Goal: Task Accomplishment & Management: Use online tool/utility

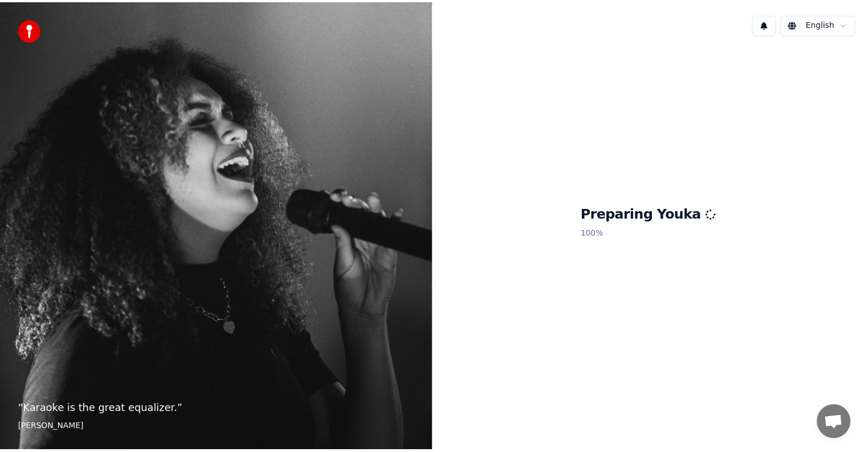
scroll to position [5185, 0]
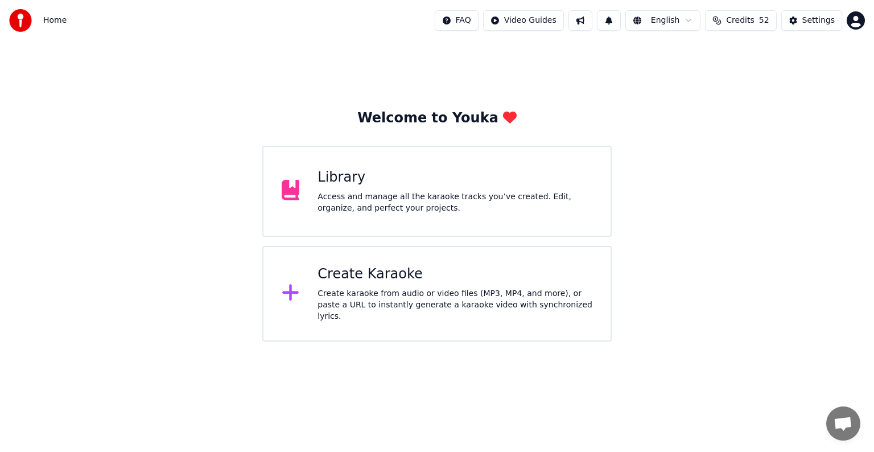
click at [466, 191] on div "Access and manage all the karaoke tracks you’ve created. Edit, organize, and pe…" at bounding box center [455, 202] width 275 height 23
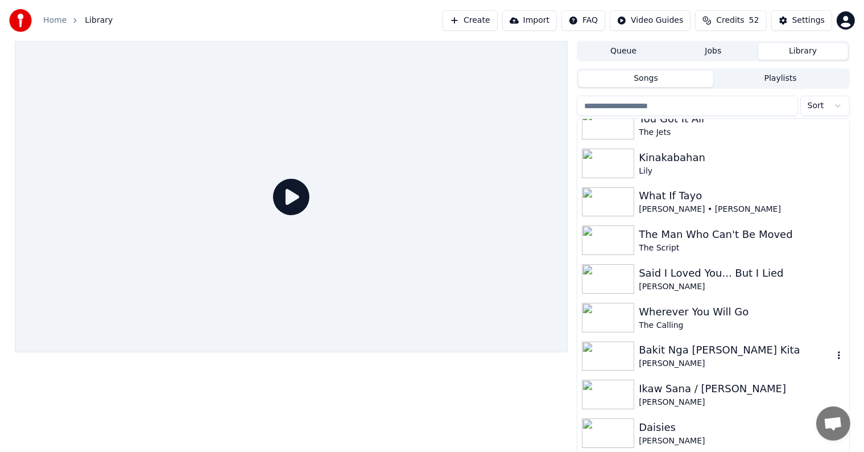
scroll to position [114, 0]
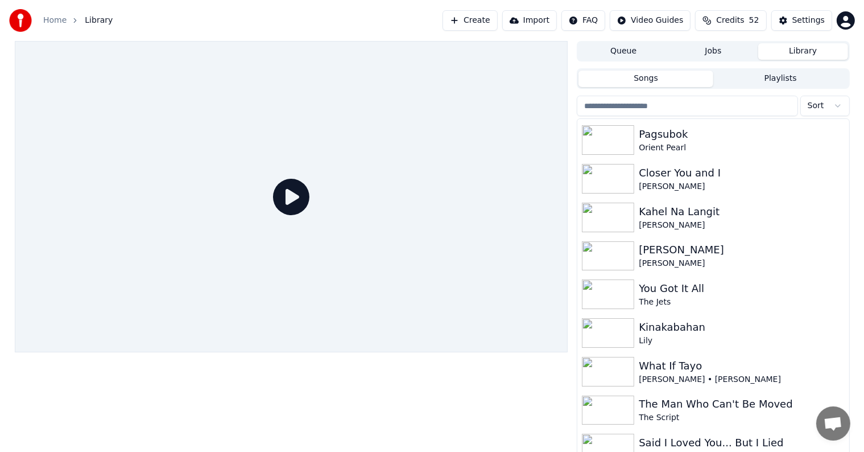
click at [619, 98] on input "search" at bounding box center [687, 106] width 221 height 20
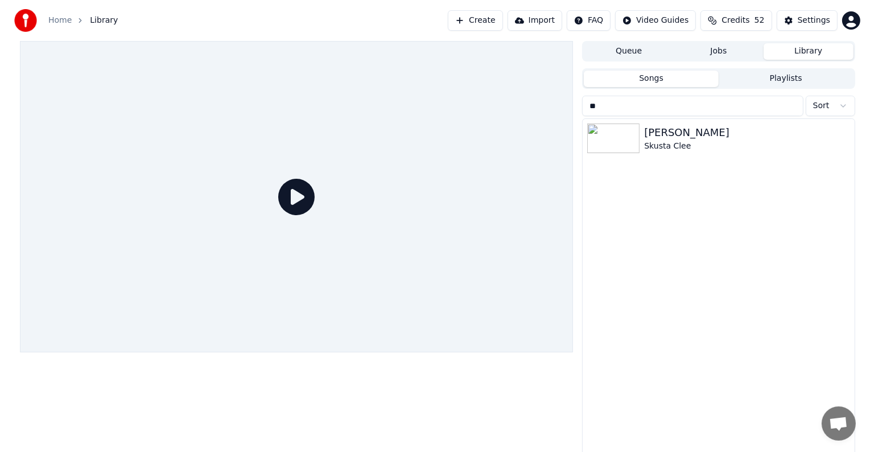
scroll to position [0, 0]
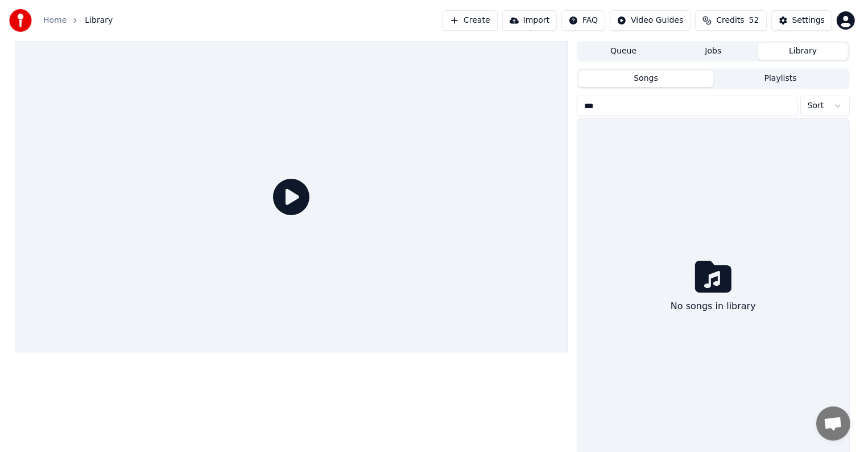
type input "***"
click at [483, 18] on button "Create" at bounding box center [470, 20] width 55 height 20
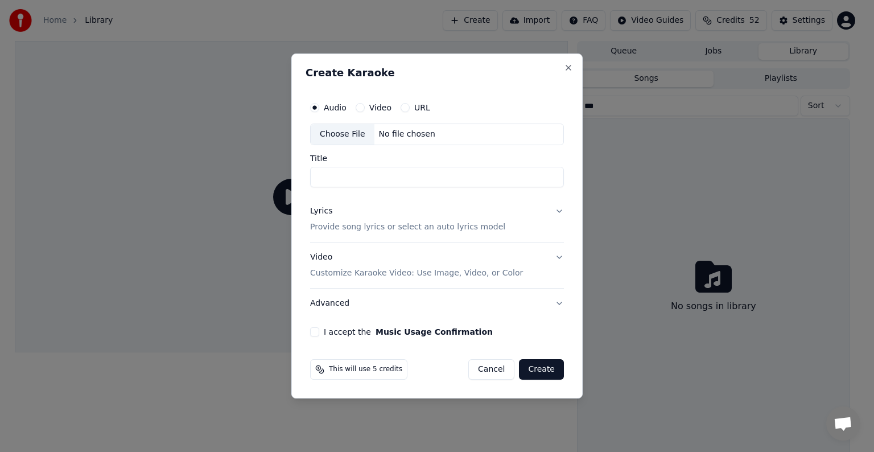
click at [353, 130] on div "Choose File" at bounding box center [343, 134] width 64 height 20
type input "**********"
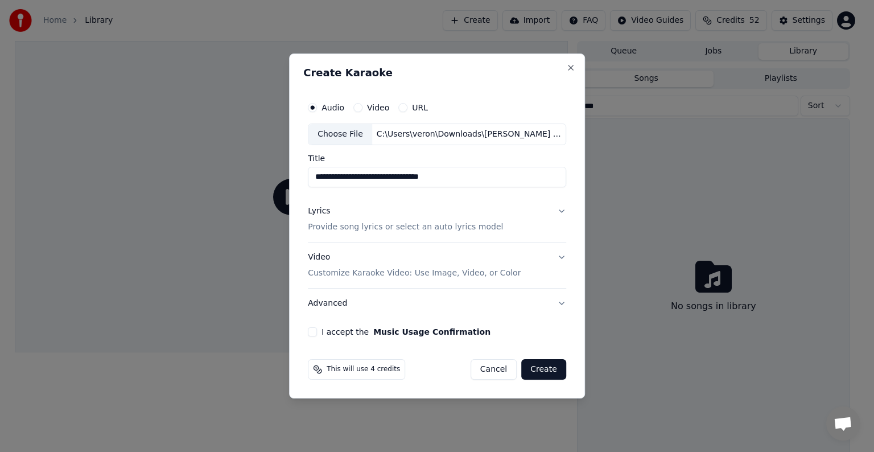
click at [364, 229] on p "Provide song lyrics or select an auto lyrics model" at bounding box center [405, 226] width 195 height 11
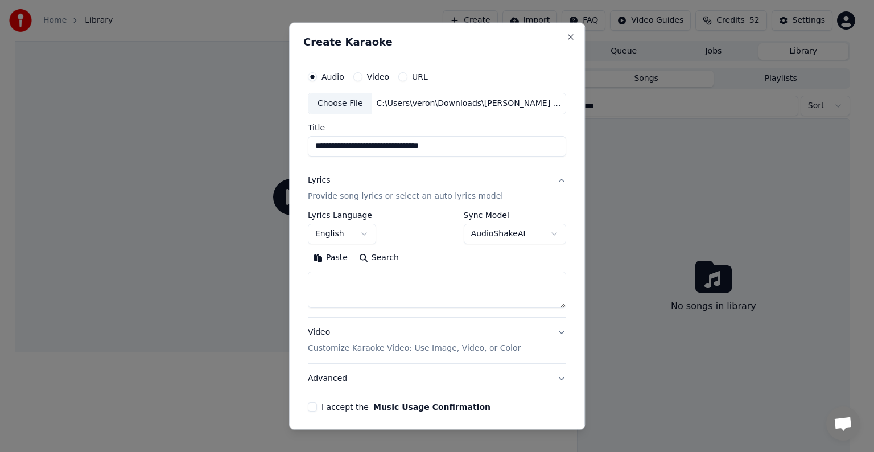
click at [378, 282] on textarea at bounding box center [437, 289] width 258 height 36
paste textarea "**********"
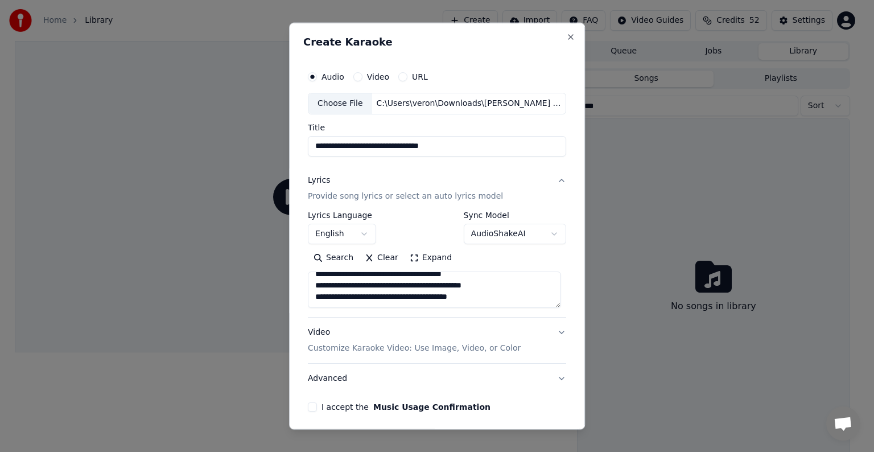
scroll to position [116, 0]
paste textarea "**********"
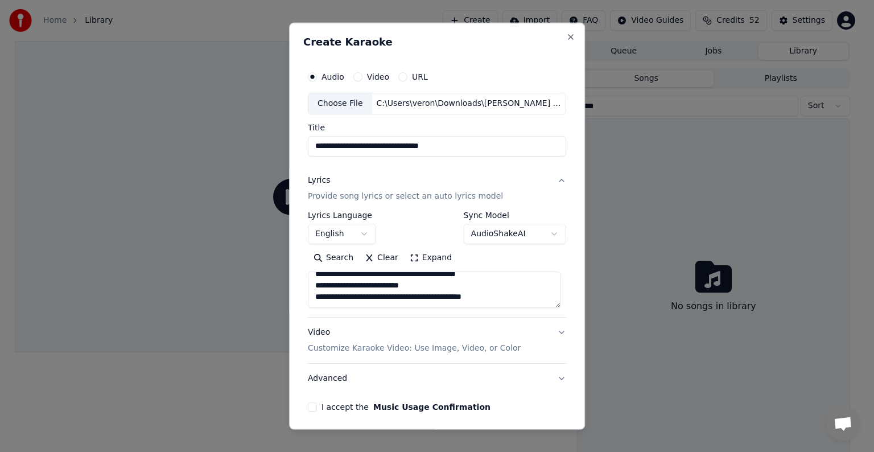
paste textarea "**********"
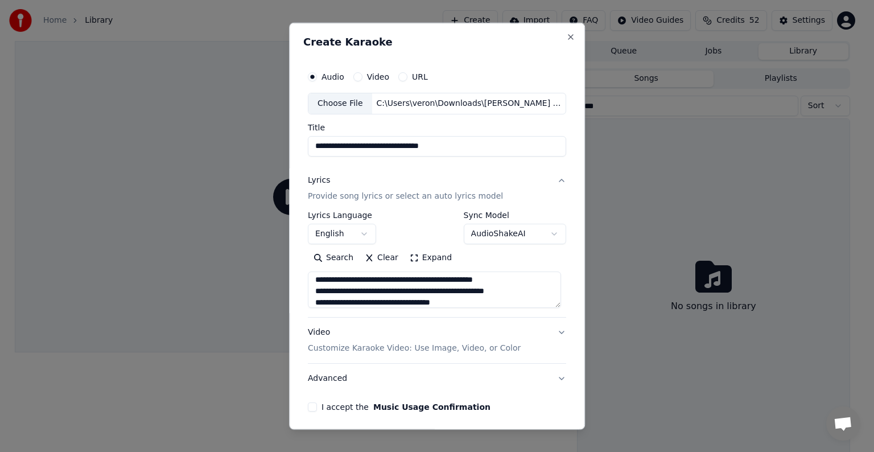
scroll to position [332, 0]
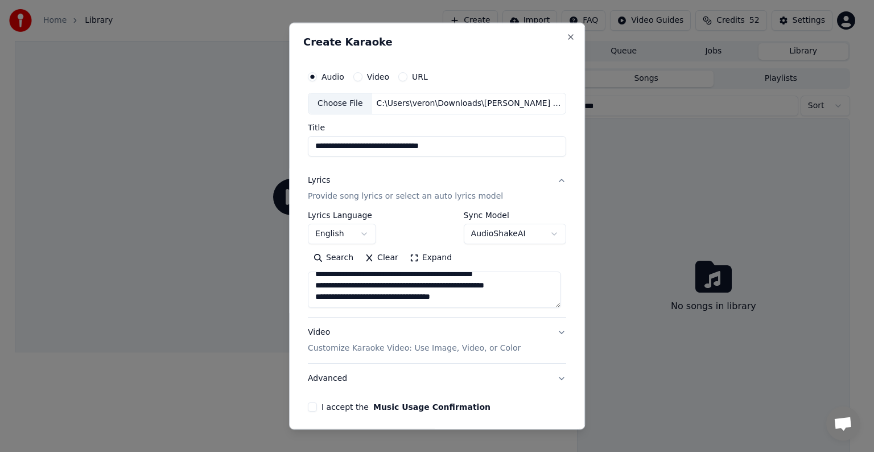
paste textarea "**********"
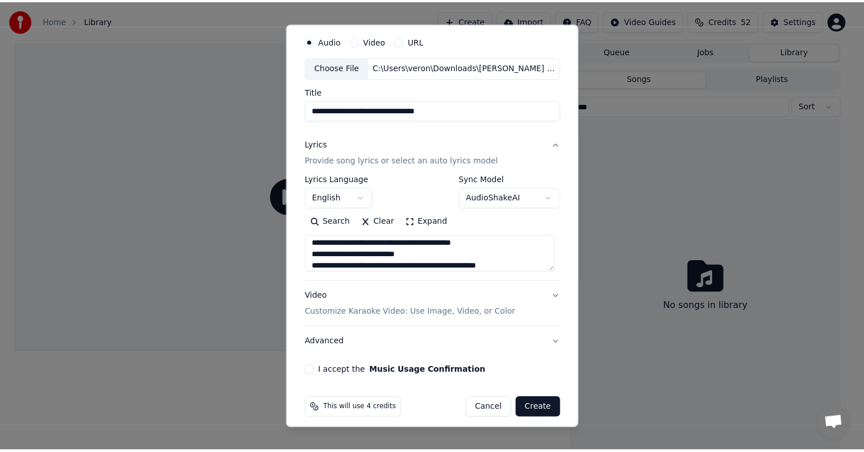
scroll to position [43, 0]
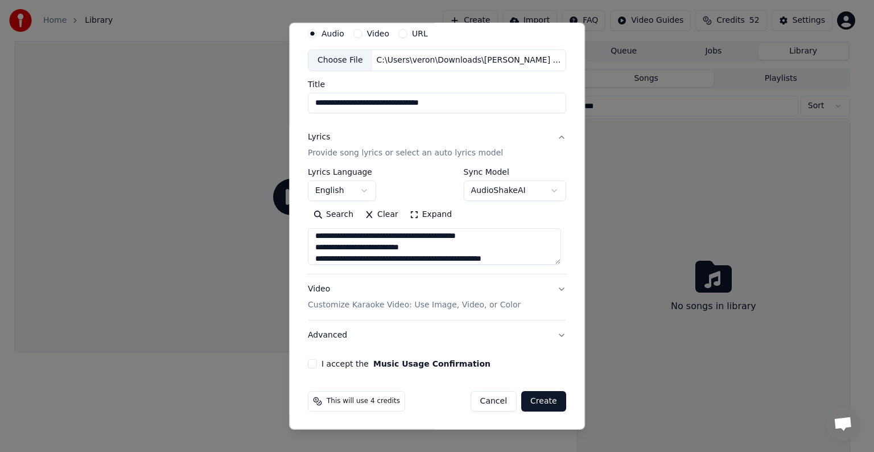
type textarea "**********"
click at [310, 361] on button "I accept the Music Usage Confirmation" at bounding box center [312, 363] width 9 height 9
click at [528, 398] on button "Create" at bounding box center [543, 401] width 45 height 20
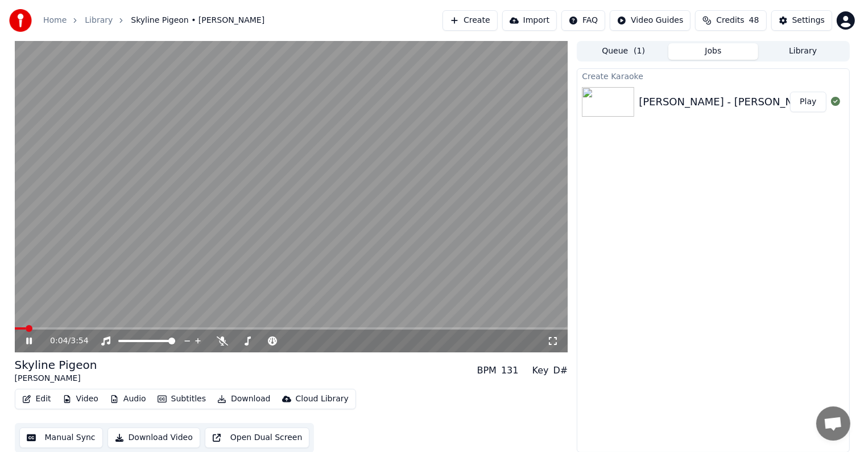
click at [283, 216] on video at bounding box center [292, 196] width 554 height 311
click at [28, 339] on icon at bounding box center [29, 341] width 7 height 8
click at [28, 328] on span at bounding box center [27, 328] width 25 height 2
click at [23, 328] on span at bounding box center [23, 328] width 16 height 2
click at [27, 328] on span at bounding box center [25, 328] width 20 height 2
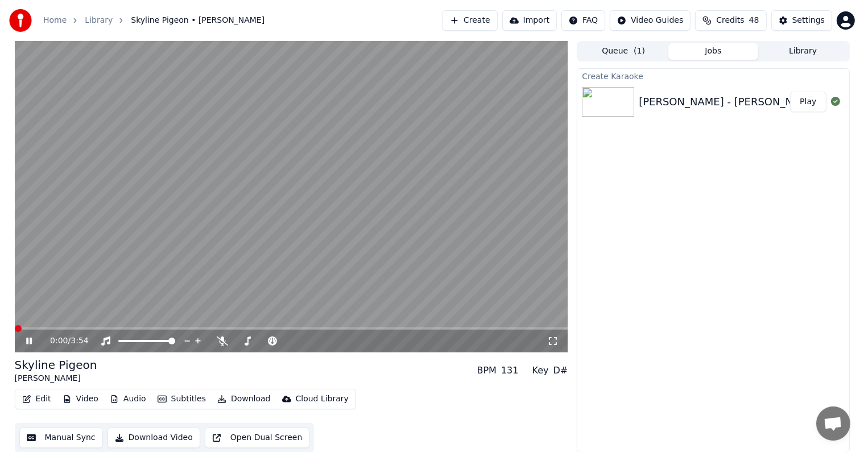
click at [15, 332] on span at bounding box center [18, 328] width 7 height 7
click at [30, 339] on icon at bounding box center [29, 340] width 6 height 7
click at [69, 440] on button "Manual Sync" at bounding box center [61, 437] width 84 height 20
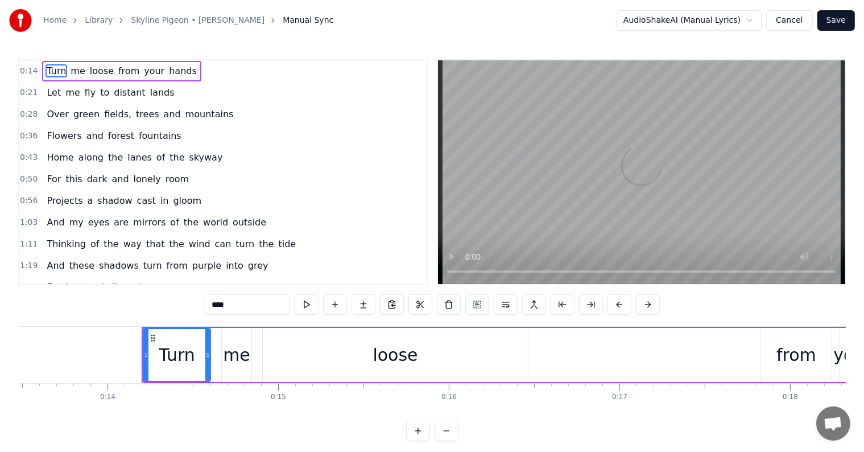
scroll to position [0, 2368]
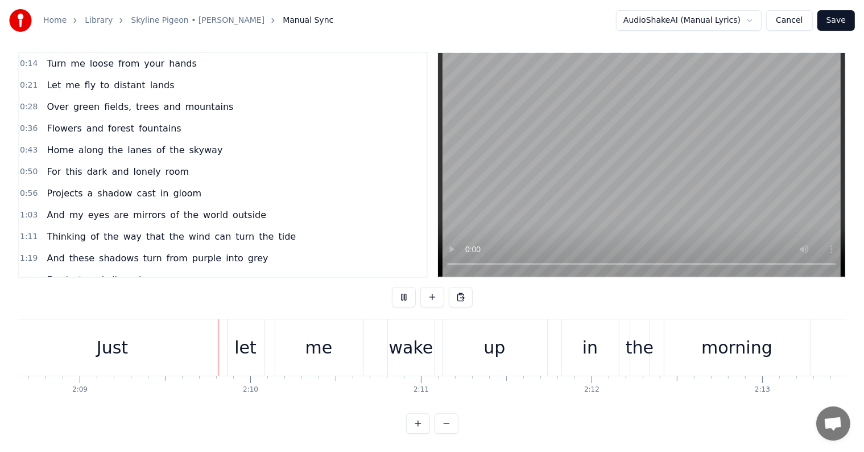
scroll to position [0, 21985]
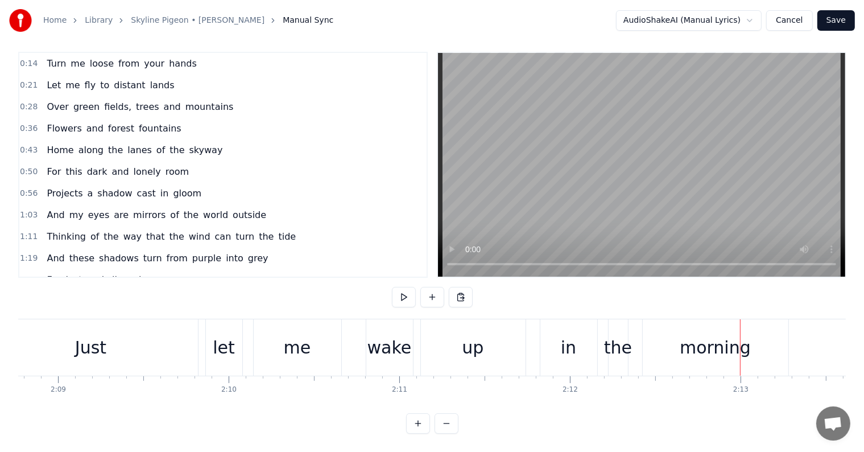
click at [110, 335] on div "Just" at bounding box center [91, 347] width 214 height 56
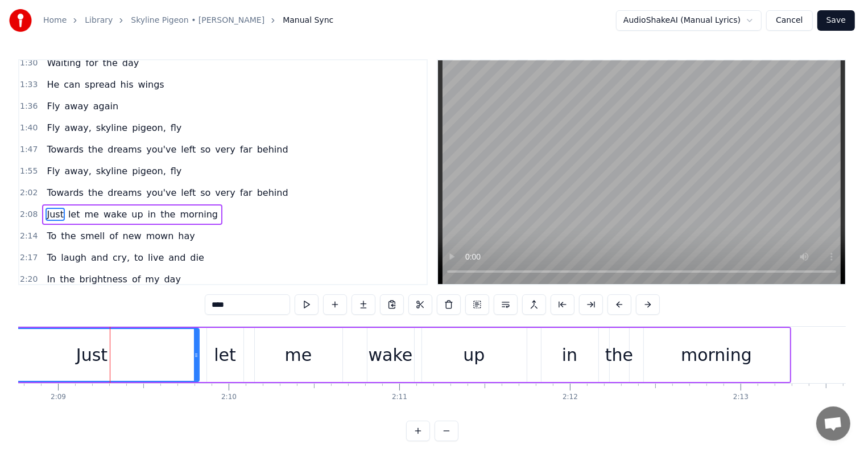
scroll to position [296, 0]
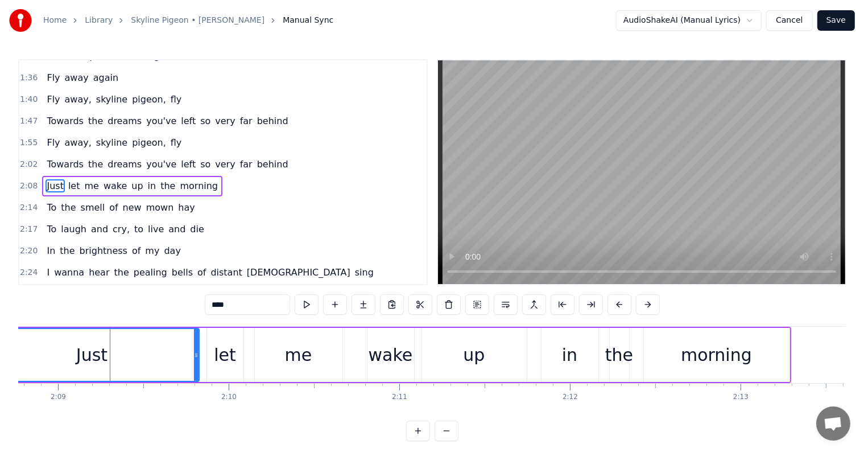
drag, startPoint x: 245, startPoint y: 307, endPoint x: 172, endPoint y: 299, distance: 73.3
click at [172, 299] on div "0:14 Turn me loose from your hands 0:21 Let me fly to distant lands 0:28 Over g…" at bounding box center [432, 250] width 828 height 382
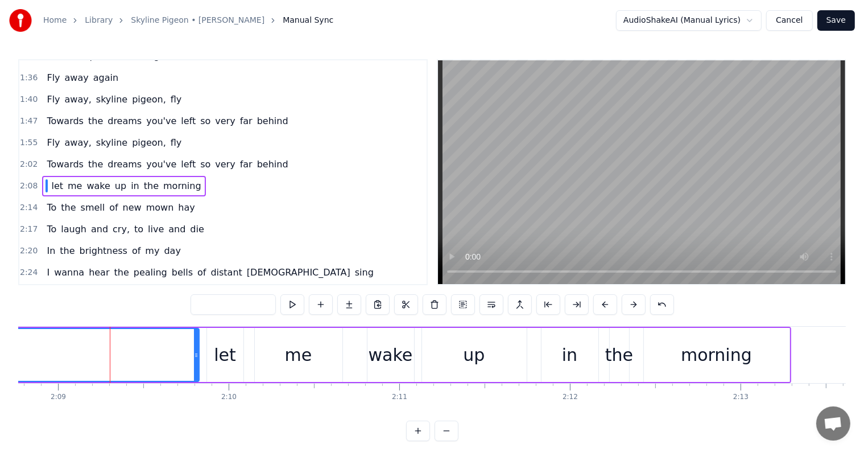
click at [223, 355] on div "let" at bounding box center [225, 355] width 22 height 26
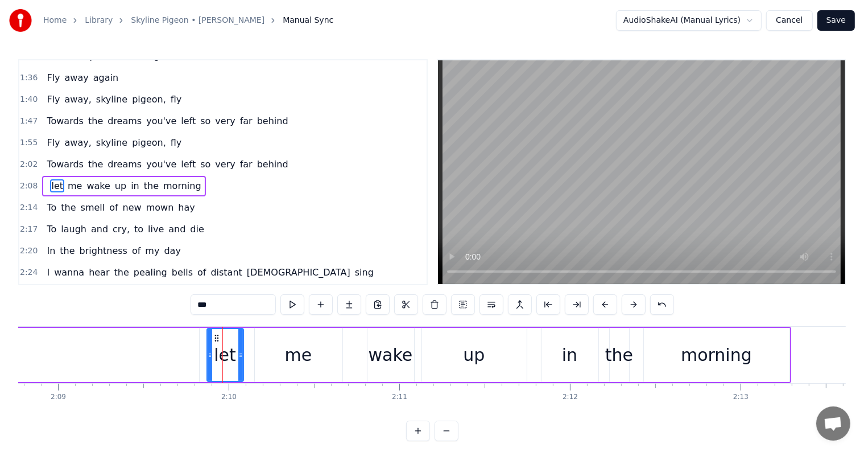
click at [200, 306] on input "***" at bounding box center [233, 304] width 85 height 20
click at [200, 306] on input "**" at bounding box center [233, 304] width 85 height 20
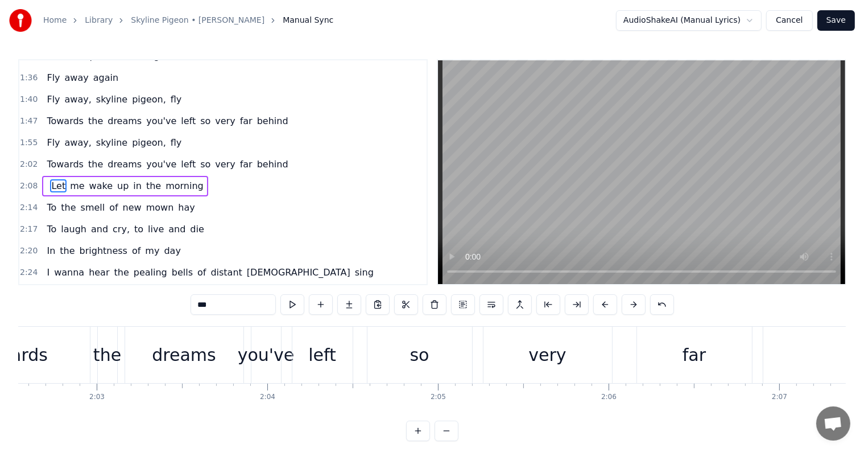
scroll to position [0, 20787]
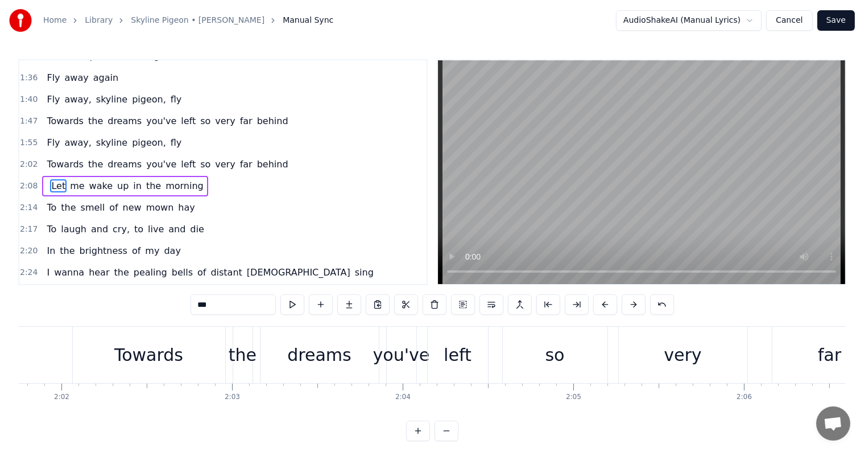
type input "***"
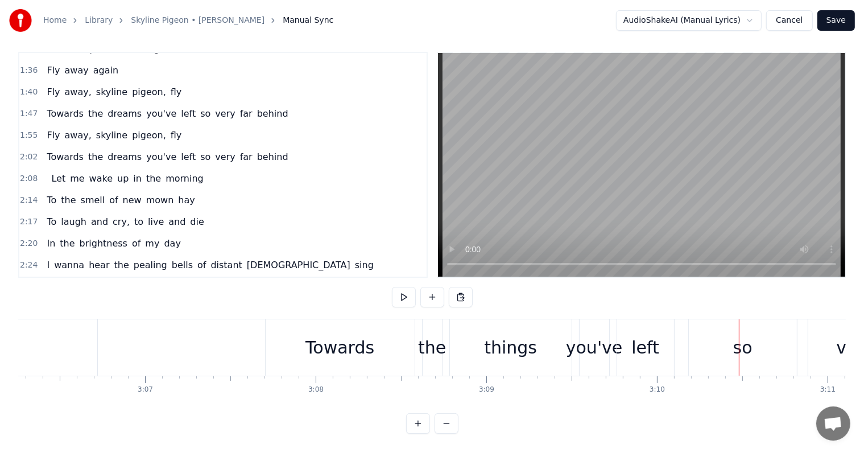
scroll to position [0, 31756]
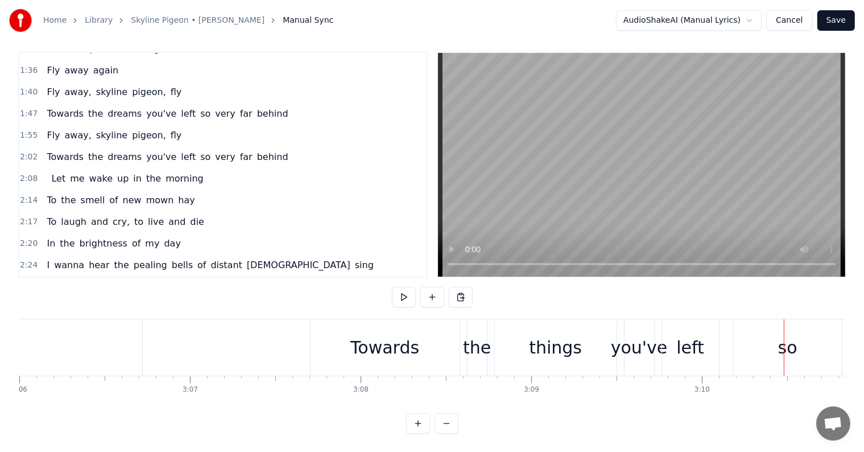
click at [558, 337] on div "things" at bounding box center [555, 348] width 53 height 26
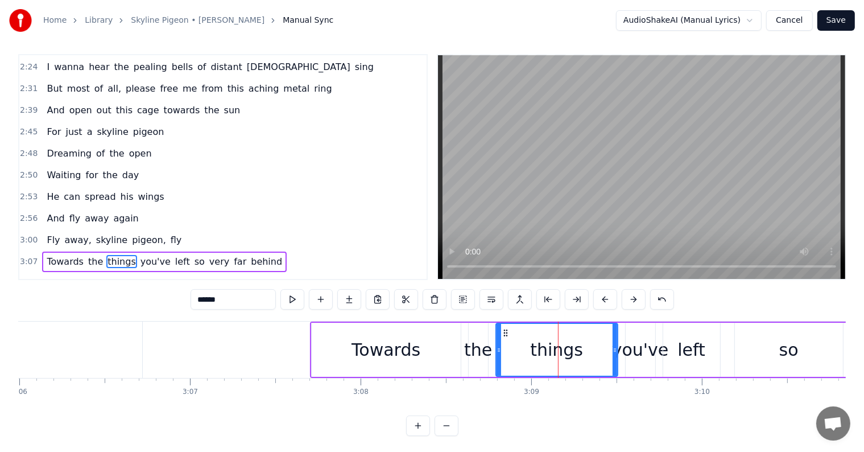
scroll to position [509, 0]
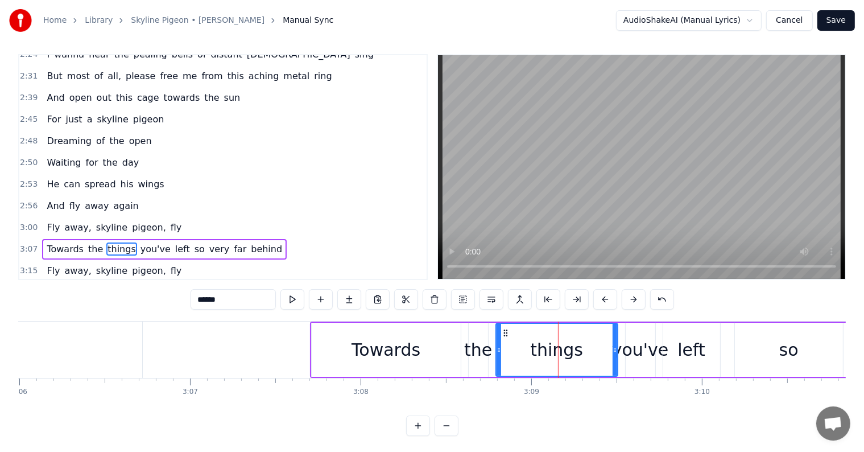
drag, startPoint x: 234, startPoint y: 298, endPoint x: 104, endPoint y: 295, distance: 130.9
click at [106, 297] on div "0:14 Turn me loose from your hands 0:21 Let me fly to distant lands 0:28 Over g…" at bounding box center [432, 245] width 828 height 382
type input "******"
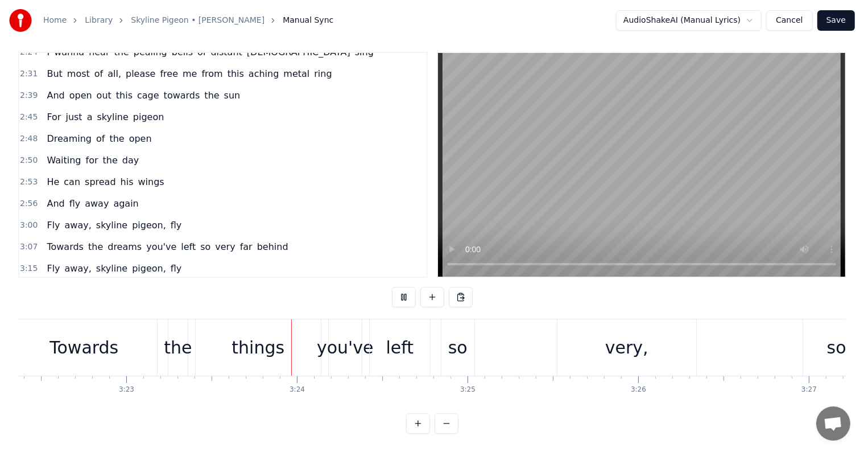
scroll to position [0, 34686]
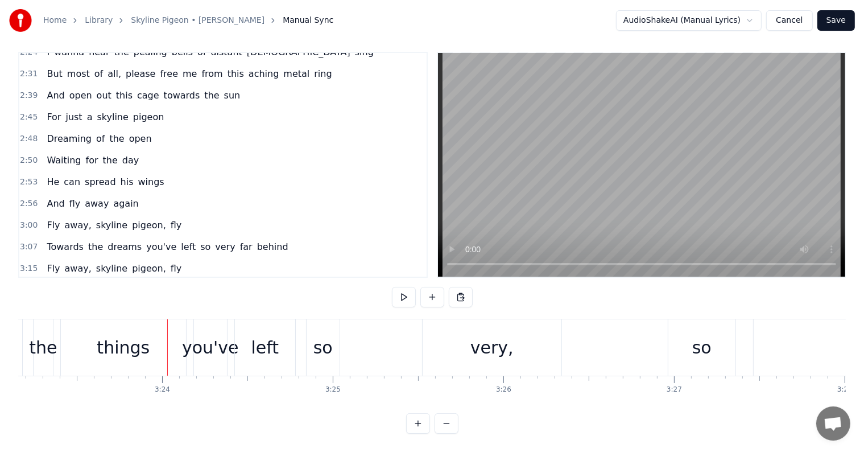
click at [113, 336] on div "things" at bounding box center [123, 348] width 53 height 26
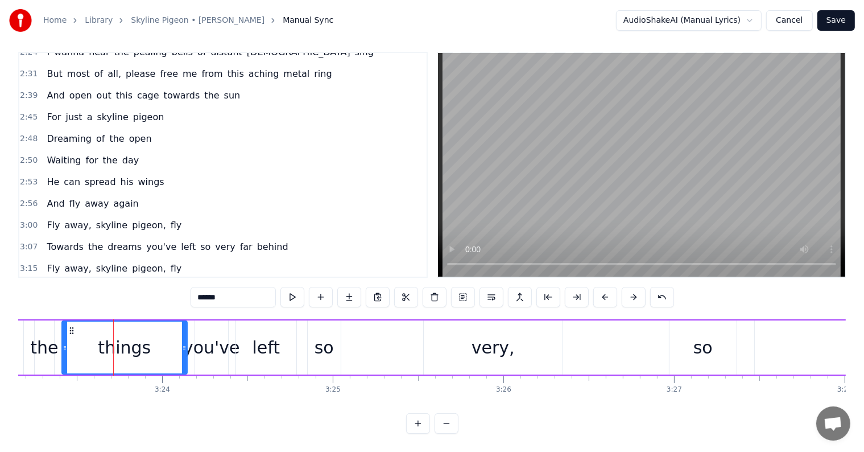
drag, startPoint x: 245, startPoint y: 289, endPoint x: 100, endPoint y: 283, distance: 145.2
click at [100, 283] on div "0:14 Turn me loose from your hands 0:21 Let me fly to distant lands 0:28 Over g…" at bounding box center [432, 243] width 828 height 382
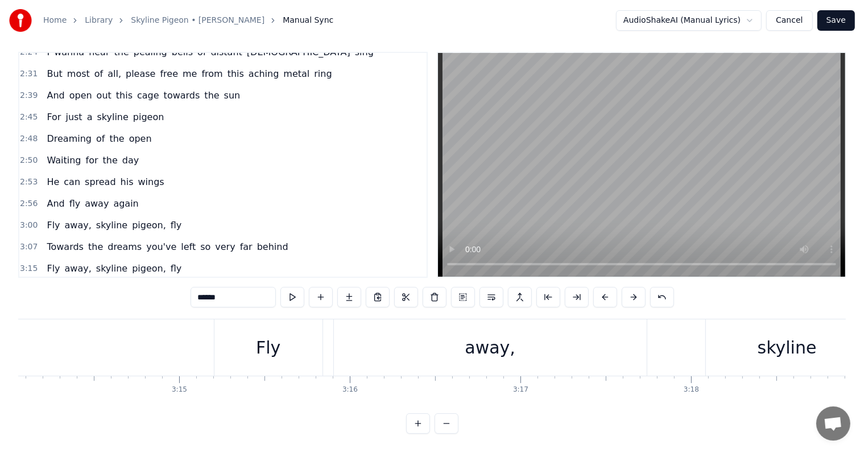
scroll to position [0, 33088]
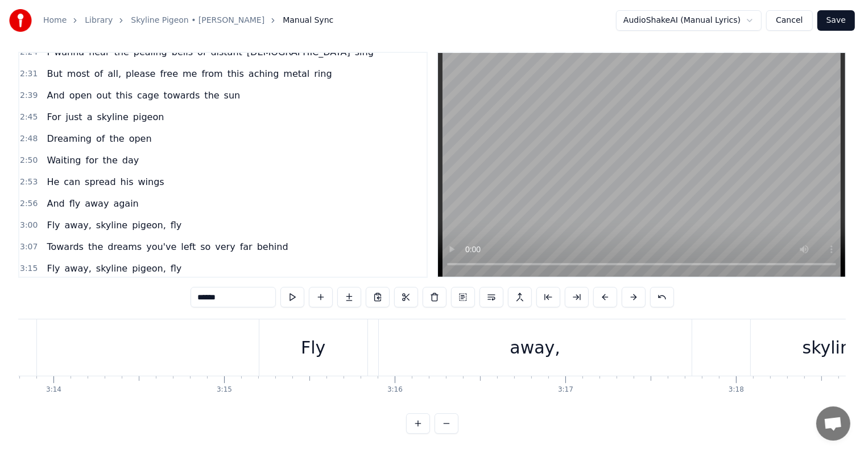
type input "******"
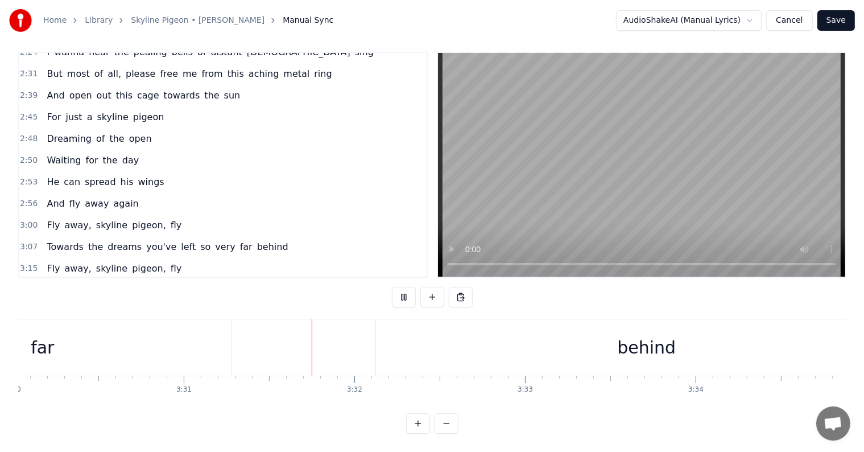
scroll to position [0, 35995]
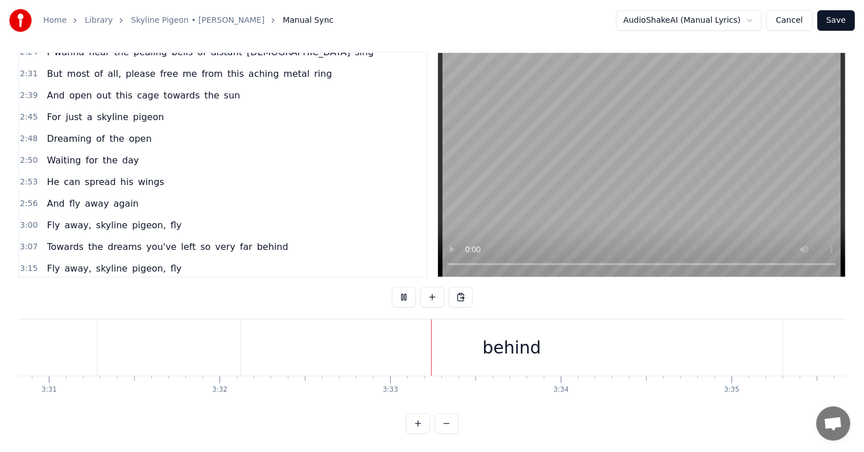
click at [841, 18] on button "Save" at bounding box center [837, 20] width 38 height 20
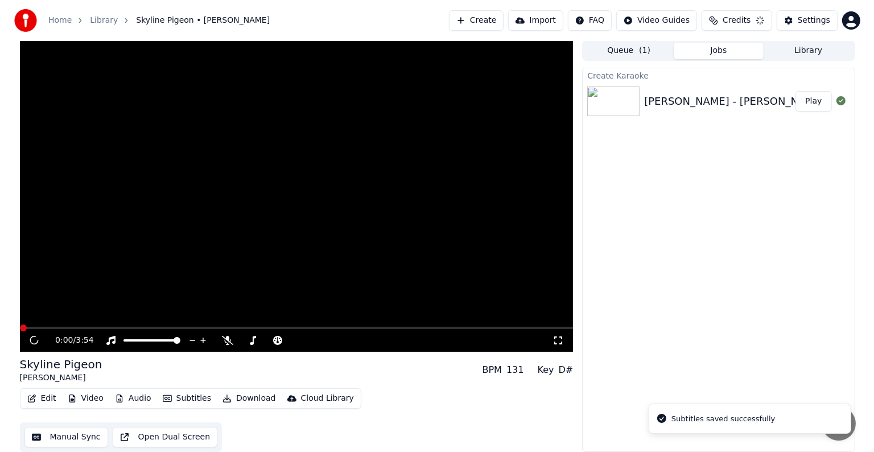
scroll to position [1, 0]
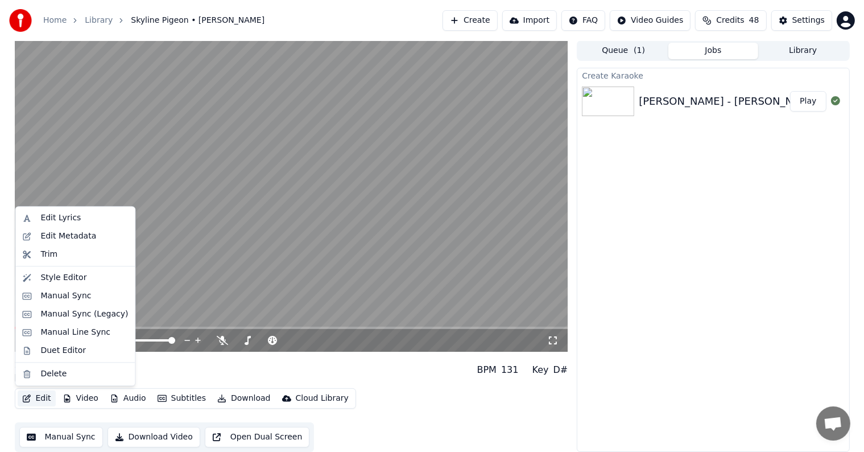
click at [41, 397] on button "Edit" at bounding box center [37, 398] width 38 height 16
click at [71, 234] on div "Edit Metadata" at bounding box center [68, 235] width 56 height 11
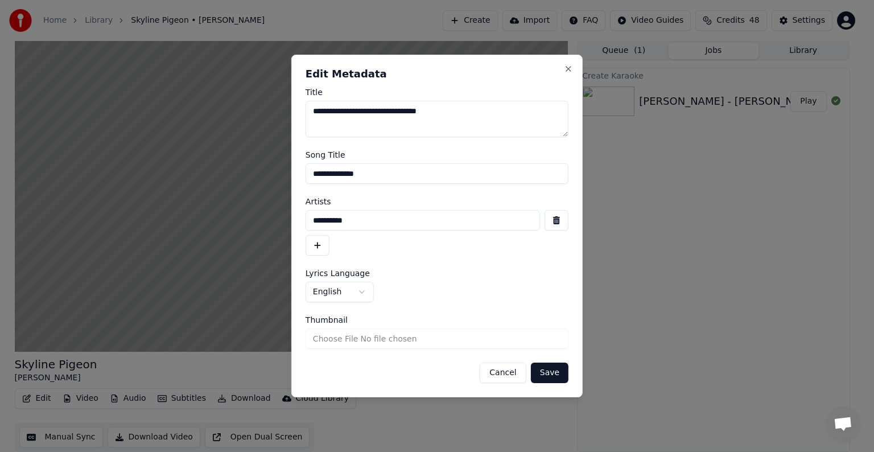
drag, startPoint x: 408, startPoint y: 112, endPoint x: 517, endPoint y: 112, distance: 108.7
click at [517, 112] on textarea "**********" at bounding box center [437, 119] width 263 height 36
drag, startPoint x: 357, startPoint y: 110, endPoint x: 266, endPoint y: 98, distance: 91.8
click at [266, 98] on body "Home Library Skyline Pigeon • [PERSON_NAME] Create Import FAQ Video Guides Cred…" at bounding box center [432, 225] width 864 height 452
click at [378, 115] on textarea "**********" at bounding box center [437, 119] width 263 height 36
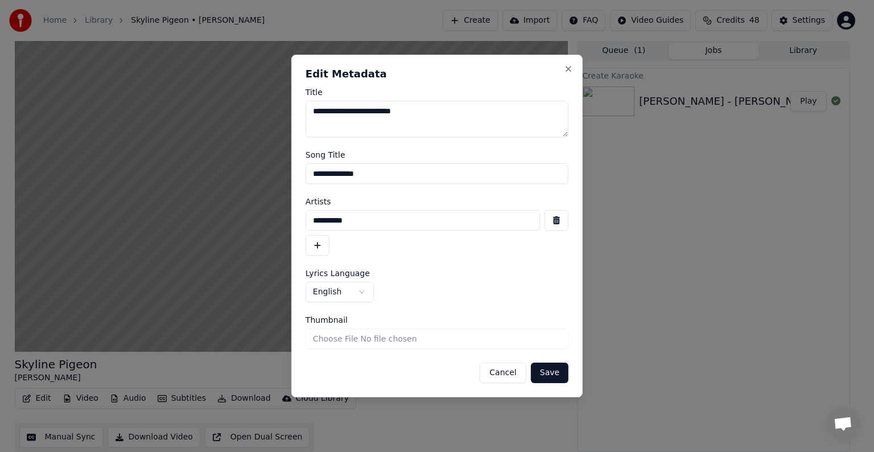
type textarea "**********"
click at [562, 369] on button "Save" at bounding box center [550, 373] width 38 height 20
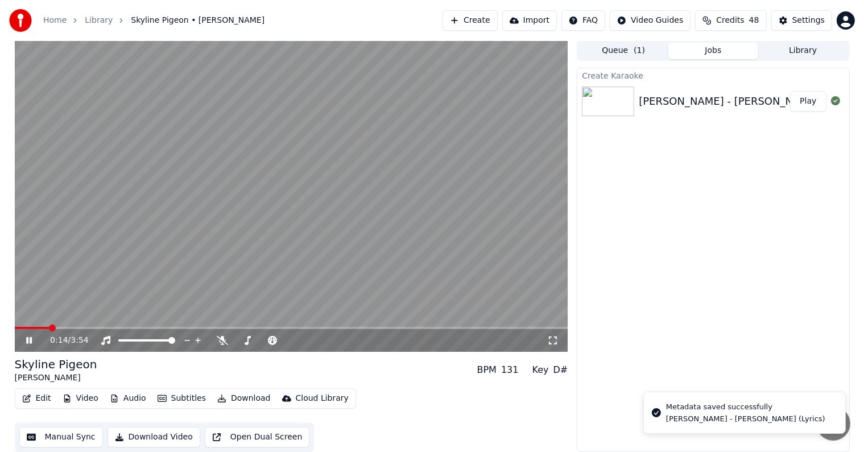
click at [292, 194] on video at bounding box center [292, 195] width 554 height 311
click at [250, 400] on button "Download" at bounding box center [244, 398] width 63 height 16
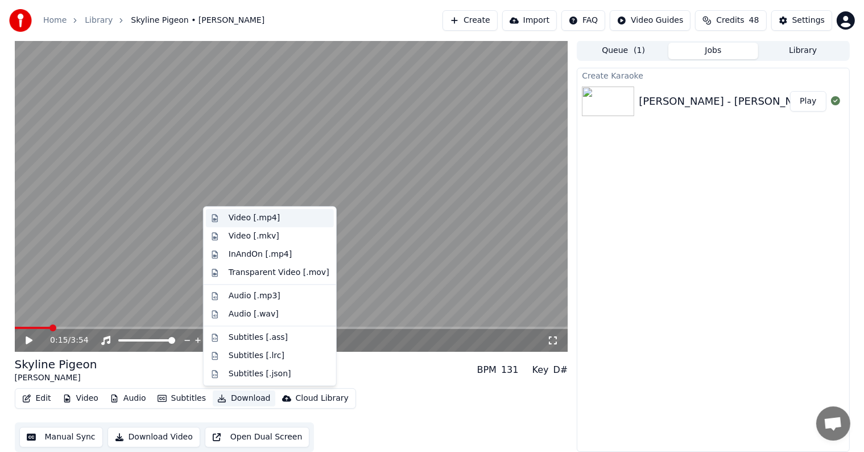
click at [248, 212] on div "Video [.mp4]" at bounding box center [254, 217] width 51 height 11
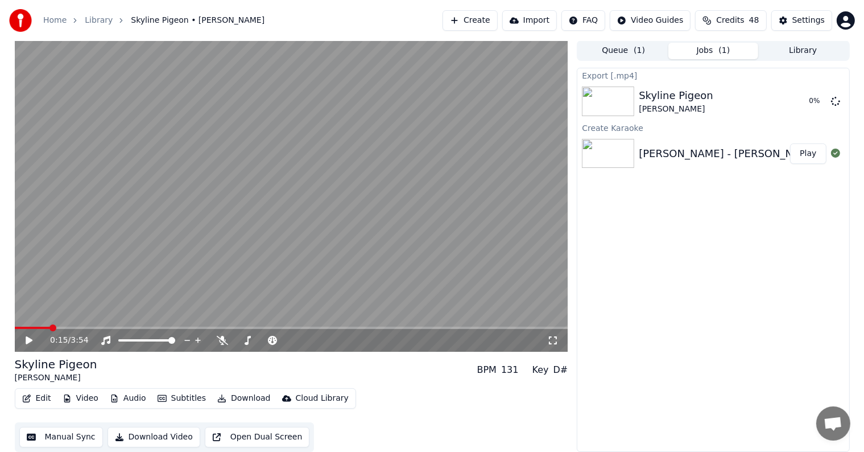
click at [498, 16] on button "Create" at bounding box center [470, 20] width 55 height 20
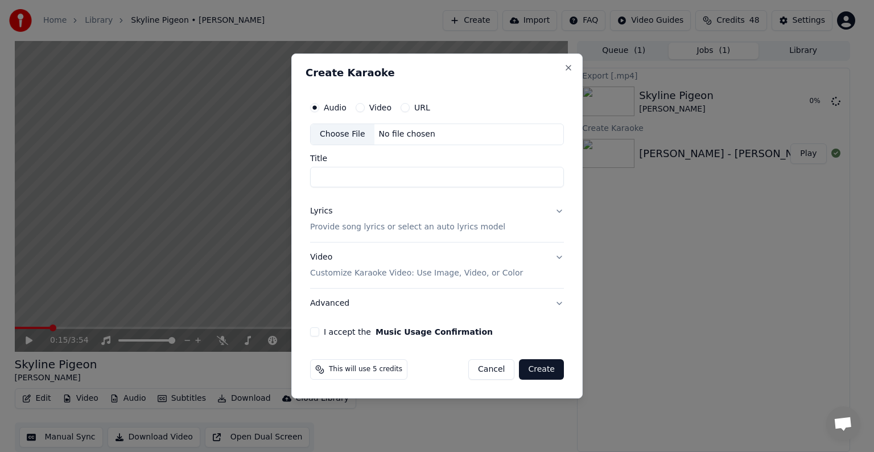
click at [352, 130] on div "Choose File" at bounding box center [343, 134] width 64 height 20
type input "**********"
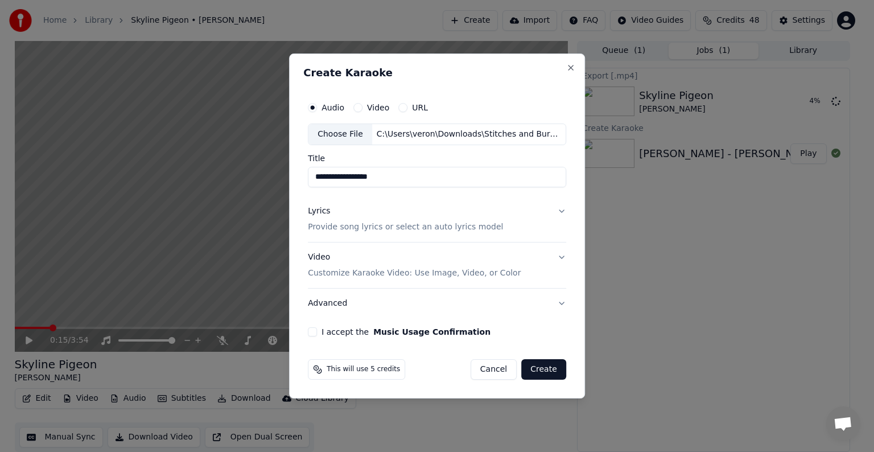
click at [330, 227] on p "Provide song lyrics or select an auto lyrics model" at bounding box center [405, 226] width 195 height 11
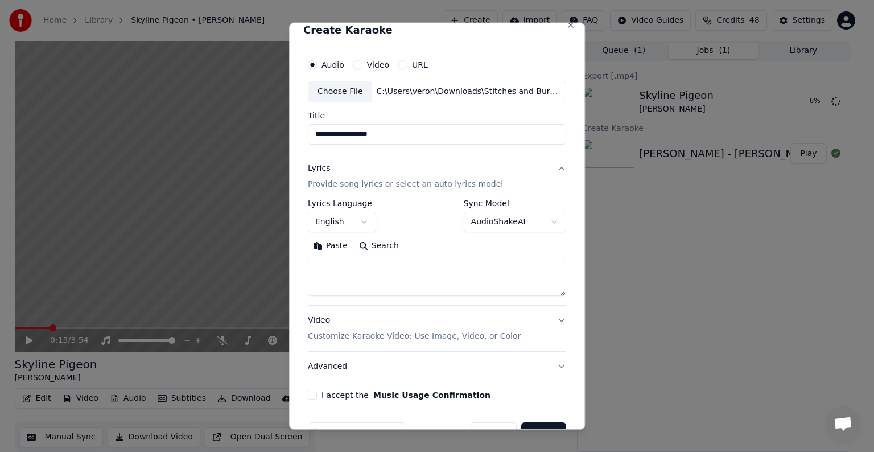
scroll to position [0, 0]
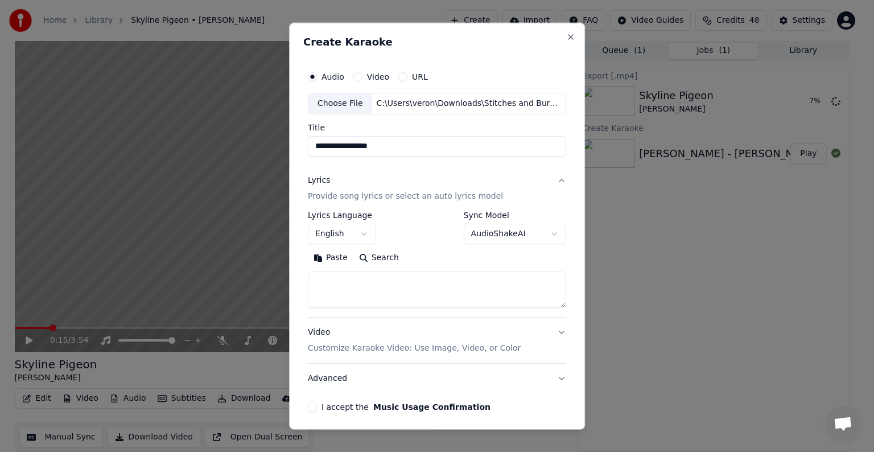
click at [386, 282] on textarea at bounding box center [437, 289] width 258 height 36
paste textarea "**********"
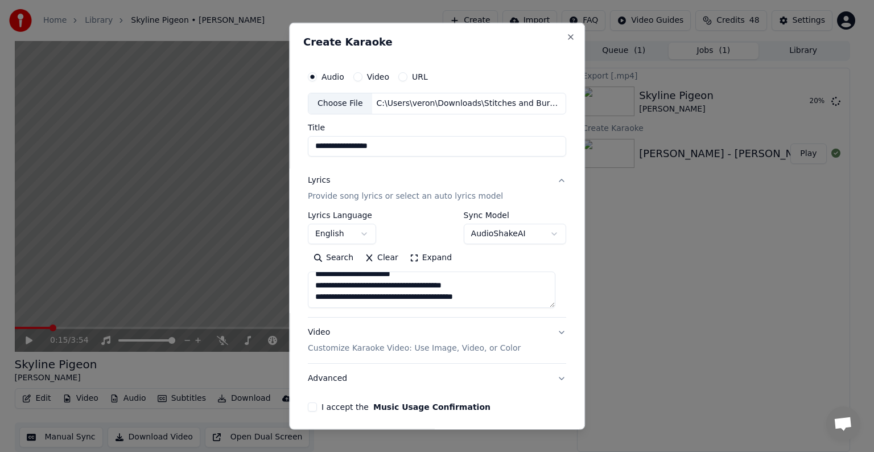
scroll to position [48, 0]
paste textarea "**********"
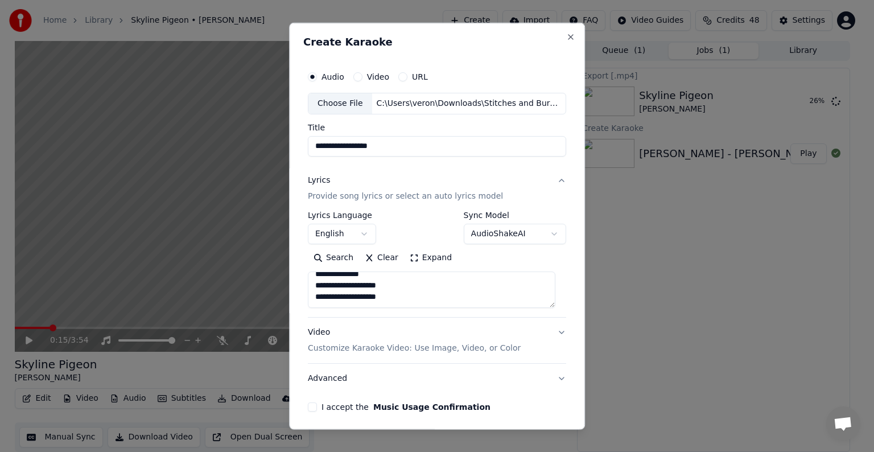
paste textarea "**********"
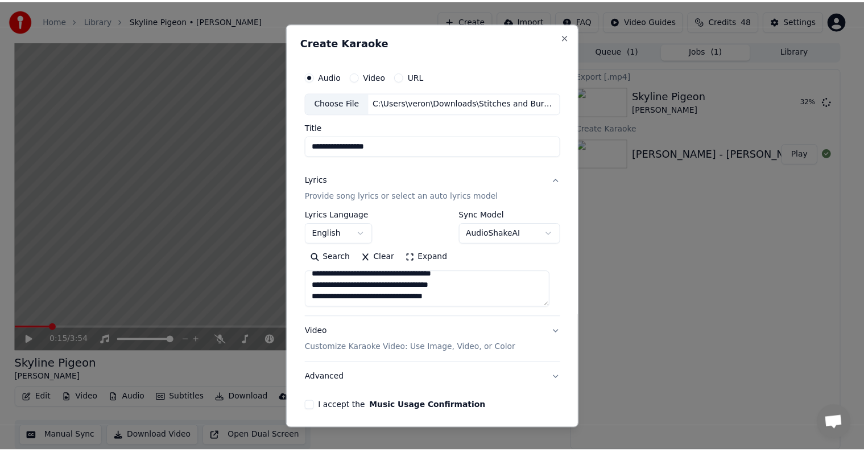
scroll to position [43, 0]
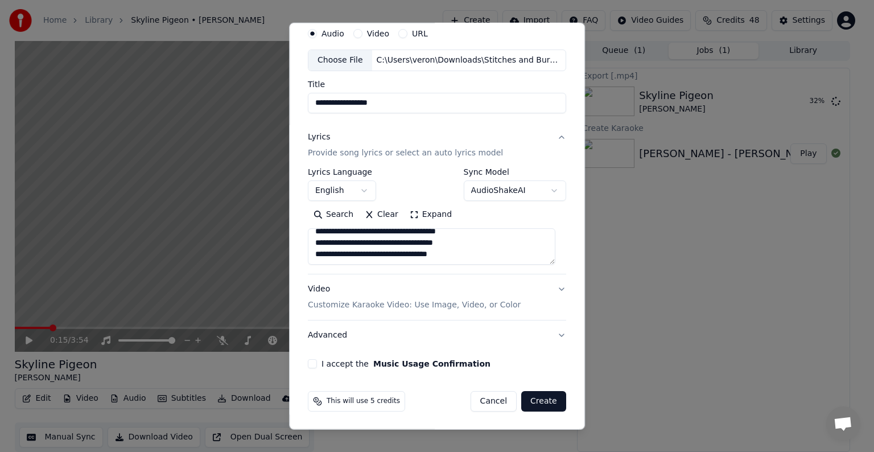
type textarea "**********"
click at [312, 364] on button "I accept the Music Usage Confirmation" at bounding box center [312, 363] width 9 height 9
drag, startPoint x: 534, startPoint y: 401, endPoint x: 430, endPoint y: 106, distance: 312.9
click at [430, 107] on form "**********" at bounding box center [436, 217] width 267 height 398
click at [392, 103] on input "**********" at bounding box center [437, 103] width 258 height 20
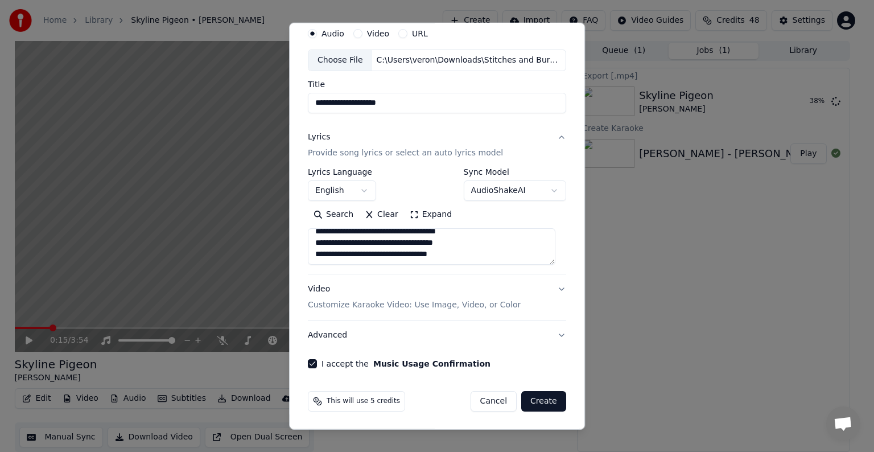
click at [402, 103] on input "**********" at bounding box center [437, 103] width 258 height 20
paste input "**********"
type input "**********"
click at [540, 406] on button "Create" at bounding box center [543, 401] width 45 height 20
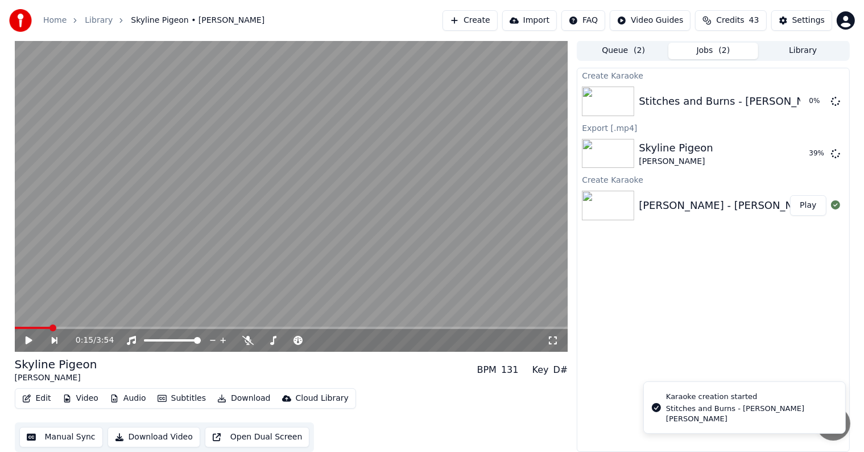
click at [295, 180] on video at bounding box center [292, 195] width 554 height 311
click at [28, 340] on icon at bounding box center [37, 340] width 26 height 9
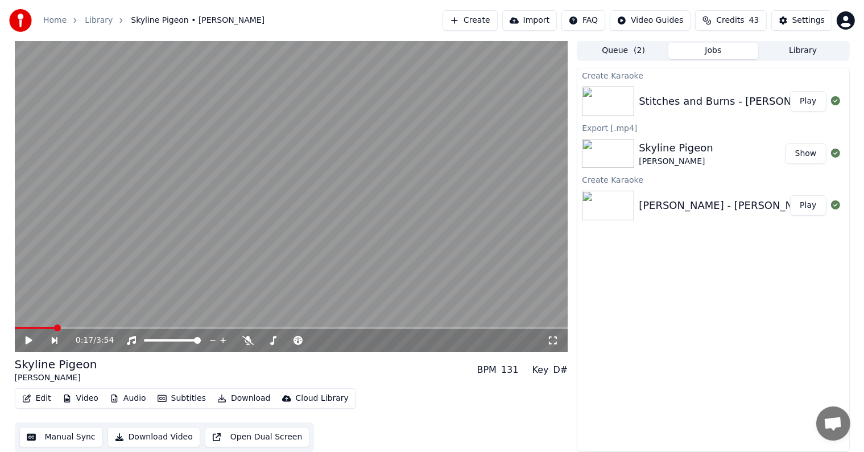
click at [818, 97] on button "Play" at bounding box center [809, 101] width 36 height 20
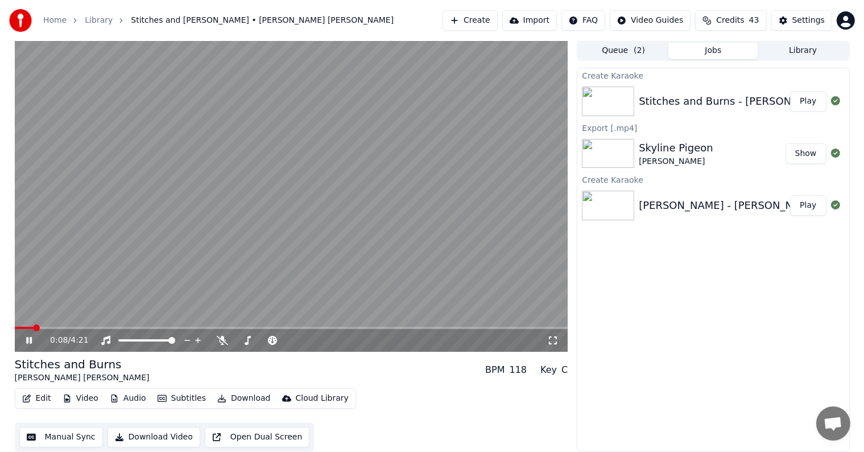
click at [289, 203] on video at bounding box center [292, 195] width 554 height 311
click at [277, 198] on video at bounding box center [292, 195] width 554 height 311
click at [30, 326] on video at bounding box center [292, 195] width 554 height 311
click at [31, 327] on span at bounding box center [23, 328] width 17 height 2
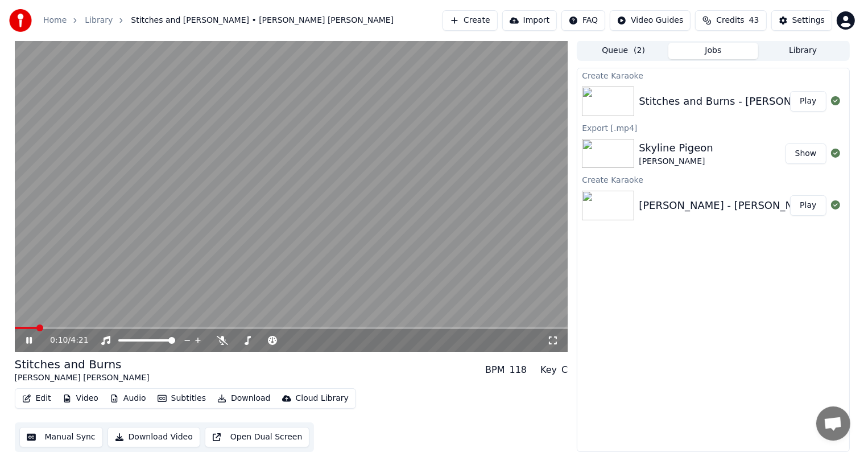
click at [28, 339] on icon at bounding box center [29, 340] width 6 height 7
click at [812, 23] on div "Settings" at bounding box center [809, 20] width 32 height 11
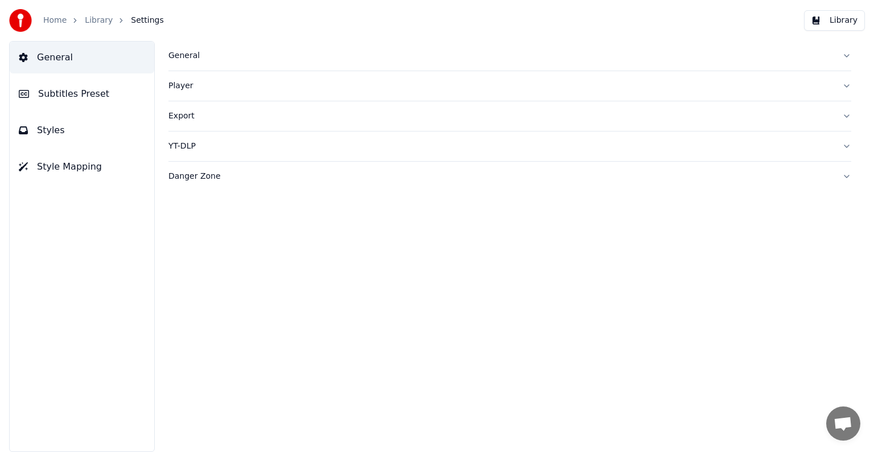
click at [55, 87] on span "Subtitles Preset" at bounding box center [73, 94] width 71 height 14
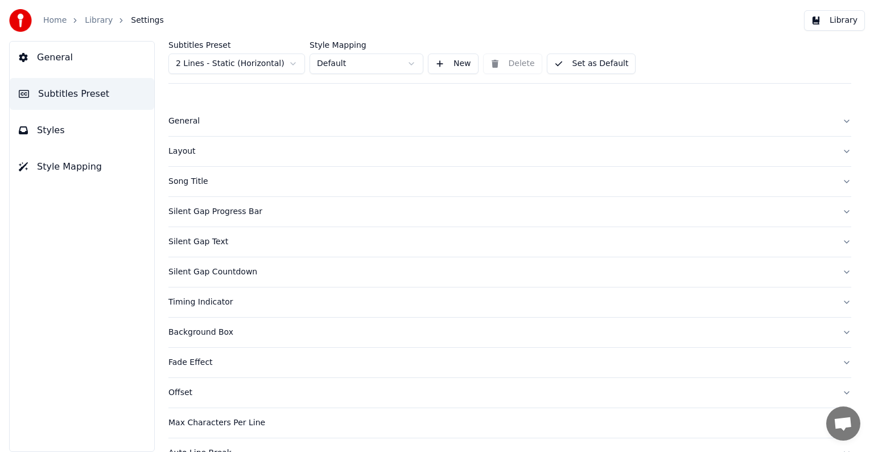
click at [221, 59] on html "Home Library Settings Library General Subtitles Preset Styles Style Mapping Sub…" at bounding box center [437, 226] width 874 height 452
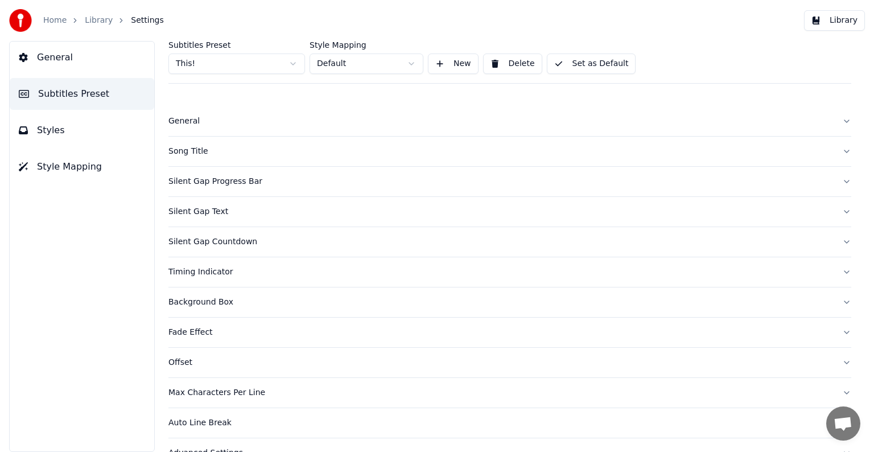
click at [188, 153] on div "Song Title" at bounding box center [500, 151] width 665 height 11
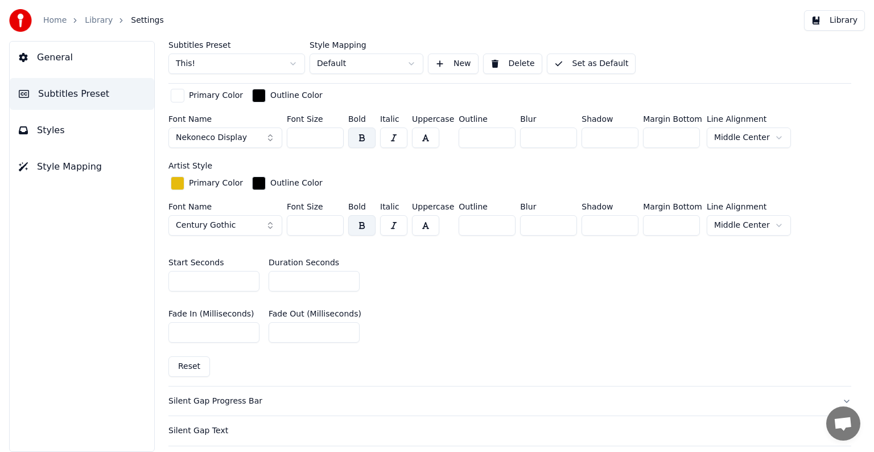
scroll to position [398, 0]
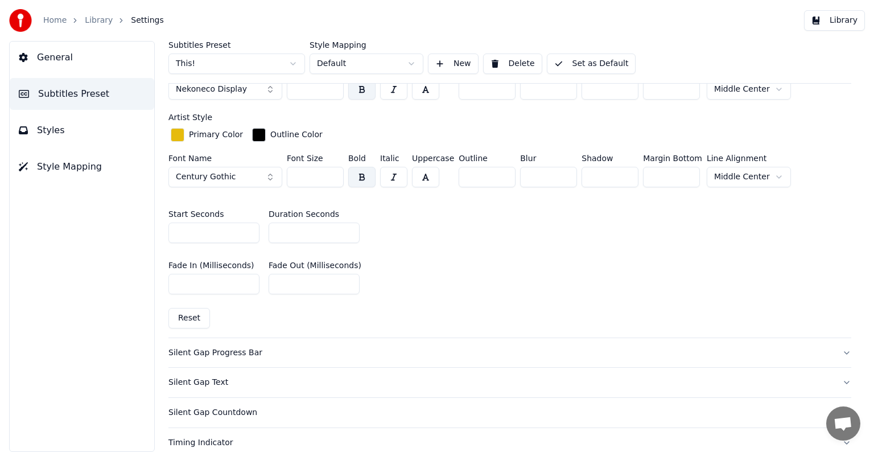
click at [348, 225] on input "*" at bounding box center [314, 233] width 91 height 20
type input "*"
click at [348, 225] on input "*" at bounding box center [314, 233] width 91 height 20
click at [589, 65] on button "Set as Default" at bounding box center [591, 63] width 89 height 20
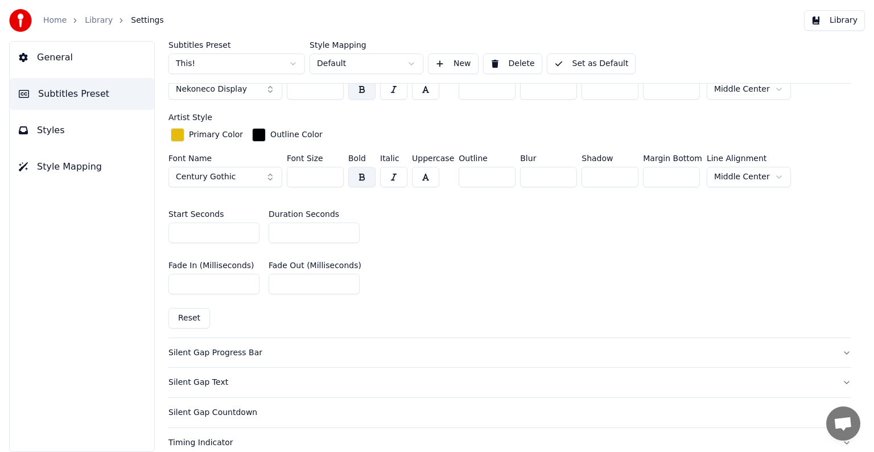
click at [96, 18] on link "Library" at bounding box center [99, 20] width 28 height 11
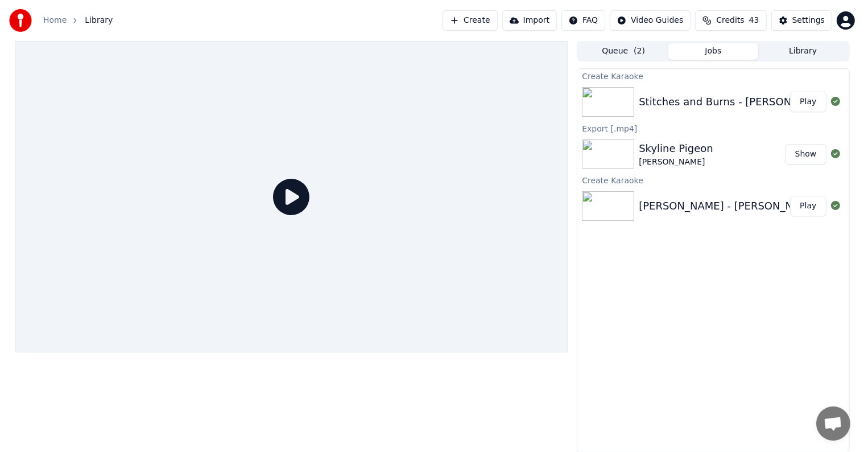
click at [808, 98] on button "Play" at bounding box center [809, 102] width 36 height 20
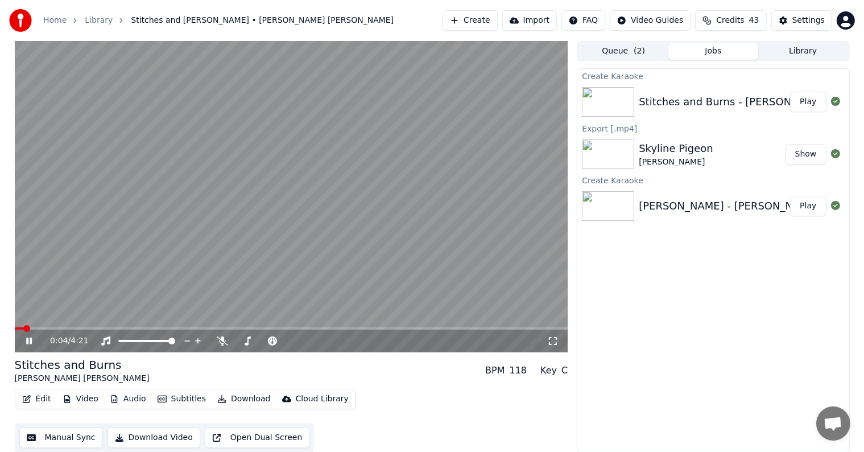
click at [28, 339] on icon at bounding box center [37, 340] width 27 height 9
click at [806, 15] on div "Settings" at bounding box center [809, 20] width 32 height 11
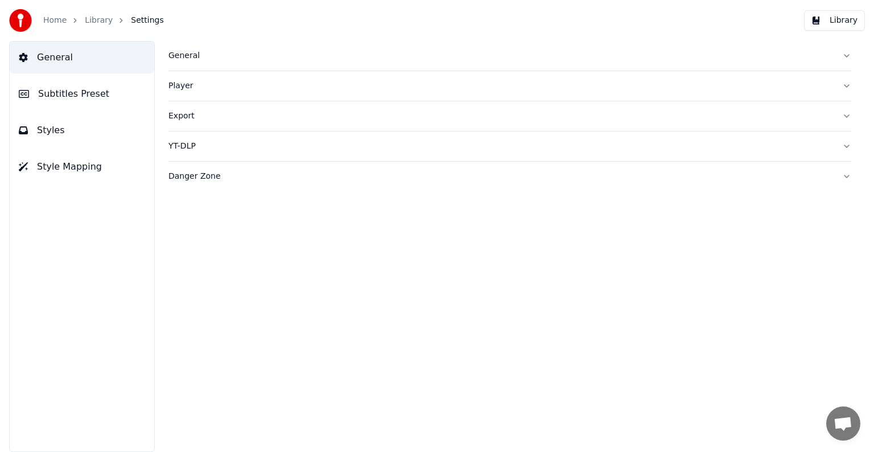
click at [46, 93] on span "Subtitles Preset" at bounding box center [73, 94] width 71 height 14
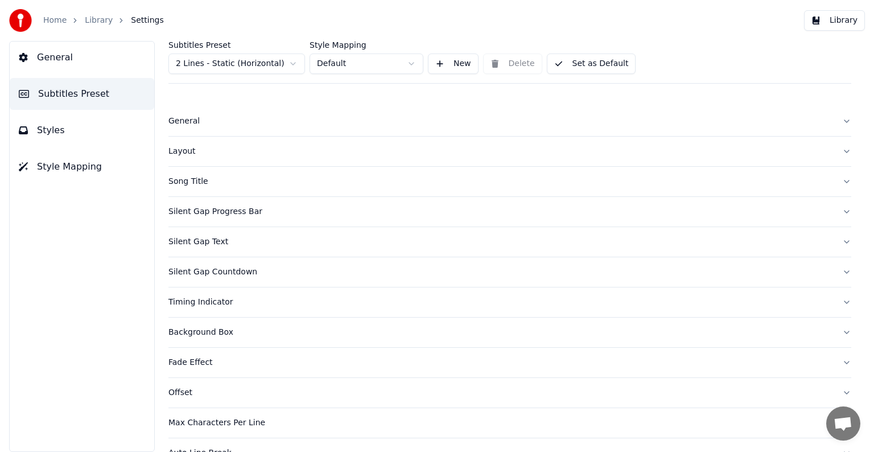
click at [264, 59] on html "Home Library Settings Library General Subtitles Preset Styles Style Mapping Sub…" at bounding box center [437, 226] width 874 height 452
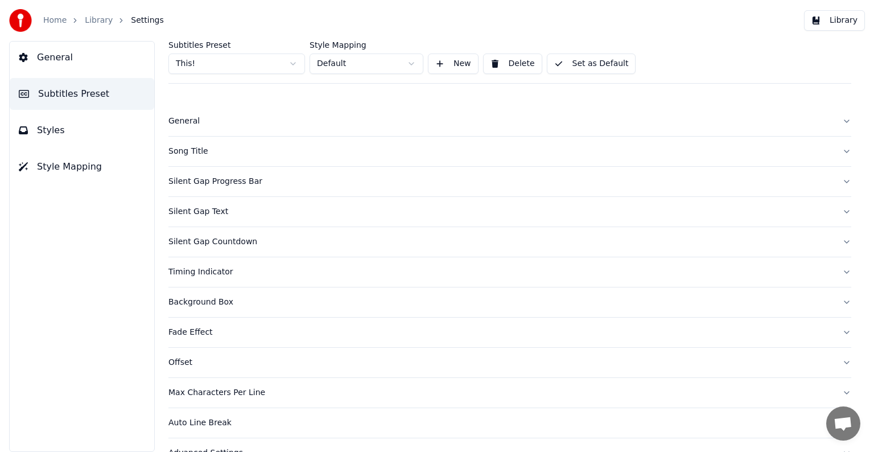
click at [189, 146] on div "Song Title" at bounding box center [500, 151] width 665 height 11
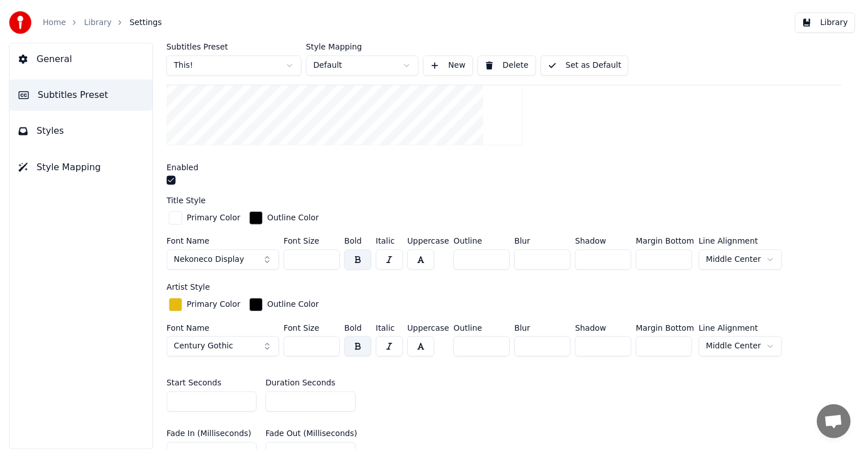
scroll to position [171, 0]
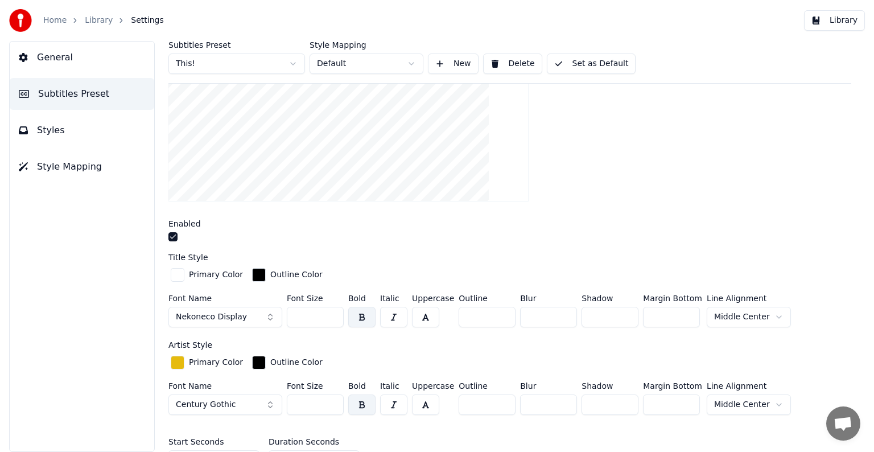
click at [98, 17] on link "Library" at bounding box center [99, 20] width 28 height 11
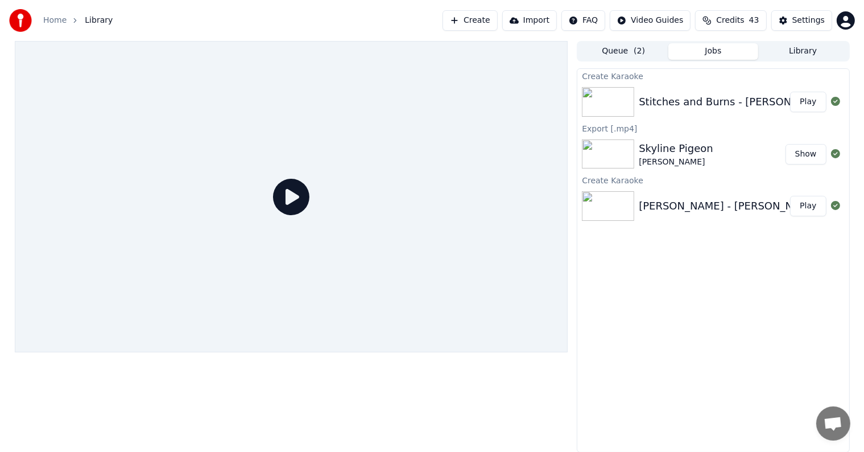
click at [809, 98] on button "Play" at bounding box center [809, 102] width 36 height 20
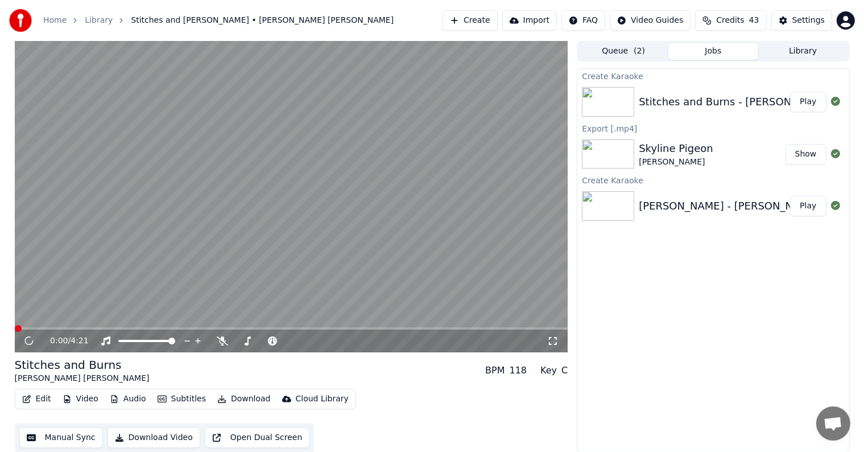
click at [77, 433] on button "Manual Sync" at bounding box center [61, 437] width 84 height 20
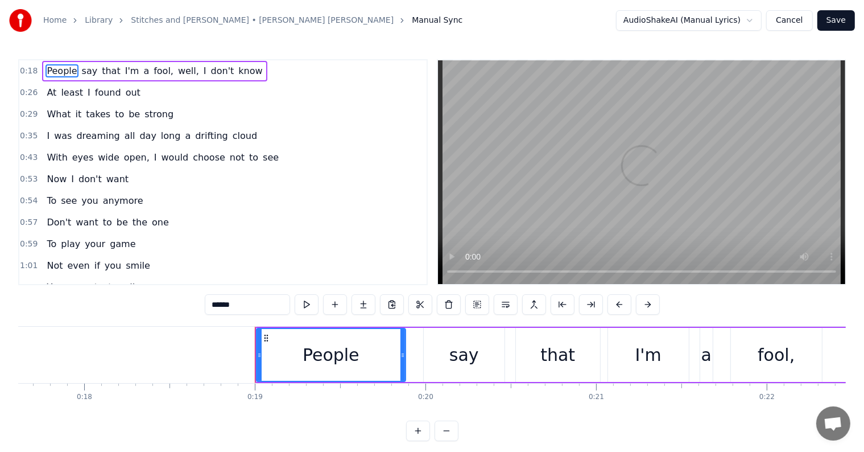
scroll to position [0, 3187]
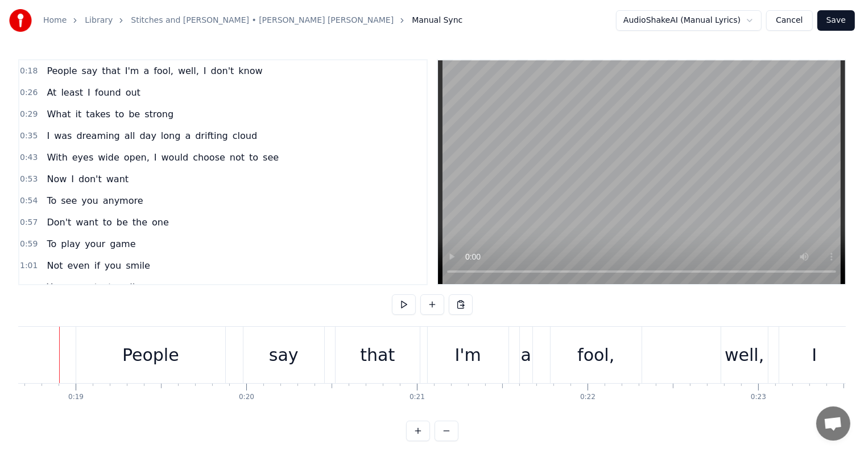
scroll to position [0, 3171]
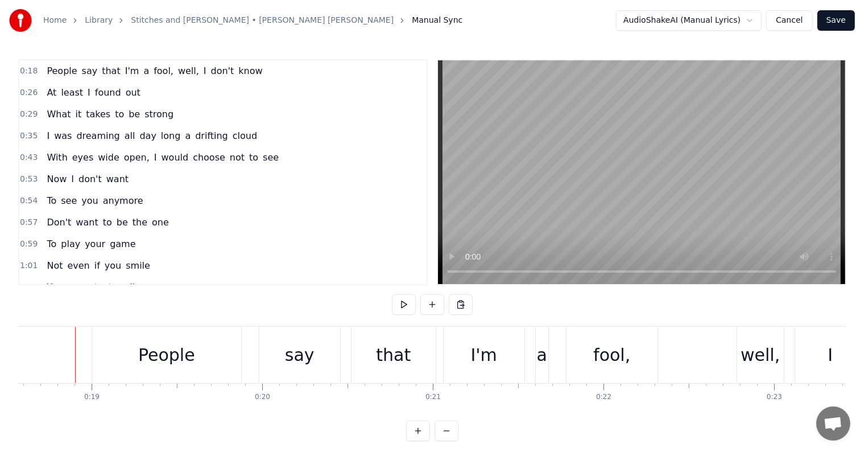
click at [101, 15] on link "Library" at bounding box center [99, 20] width 28 height 11
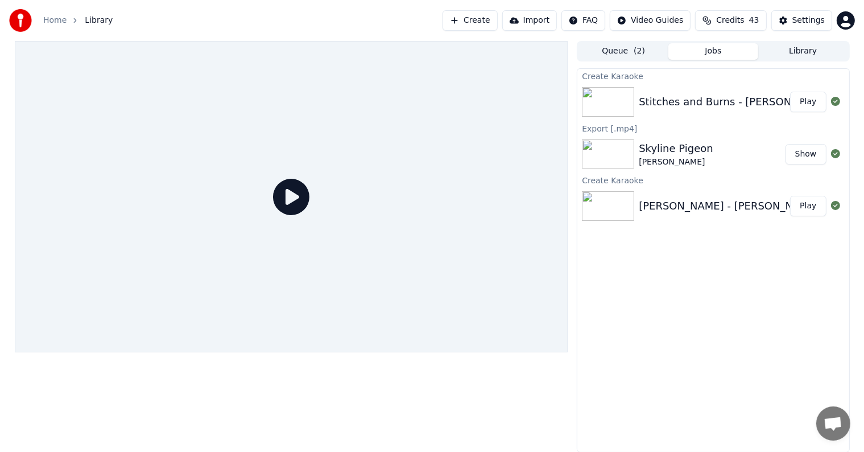
click at [816, 94] on button "Play" at bounding box center [809, 102] width 36 height 20
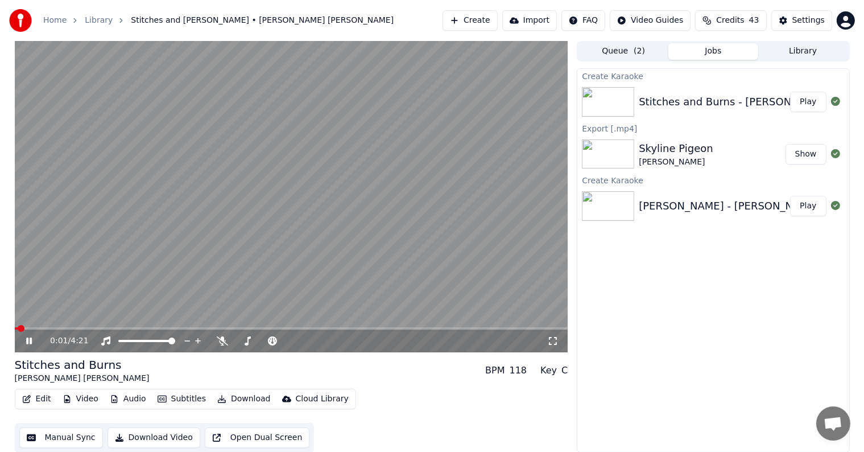
click at [261, 233] on video at bounding box center [292, 196] width 554 height 311
click at [28, 339] on icon at bounding box center [37, 340] width 27 height 9
click at [59, 434] on button "Manual Sync" at bounding box center [61, 437] width 84 height 20
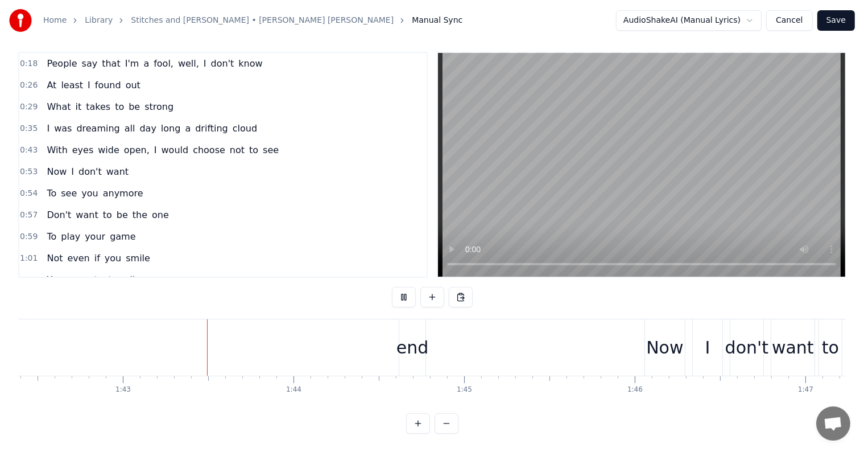
scroll to position [0, 17503]
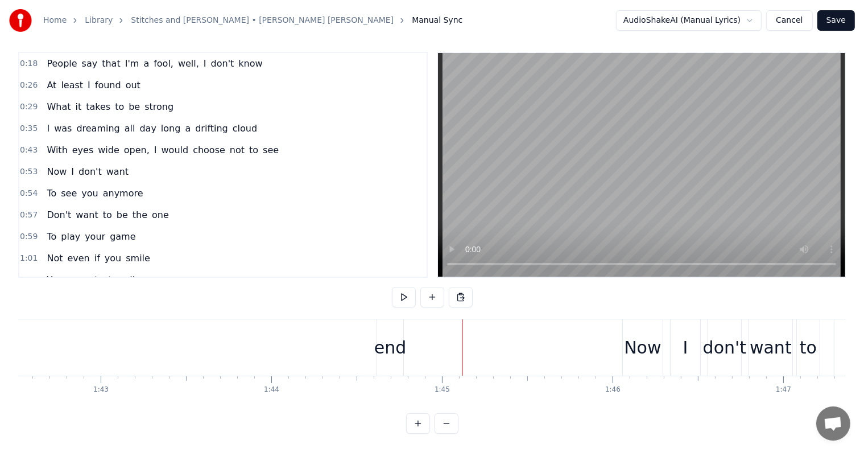
click at [390, 337] on div "end" at bounding box center [390, 348] width 32 height 26
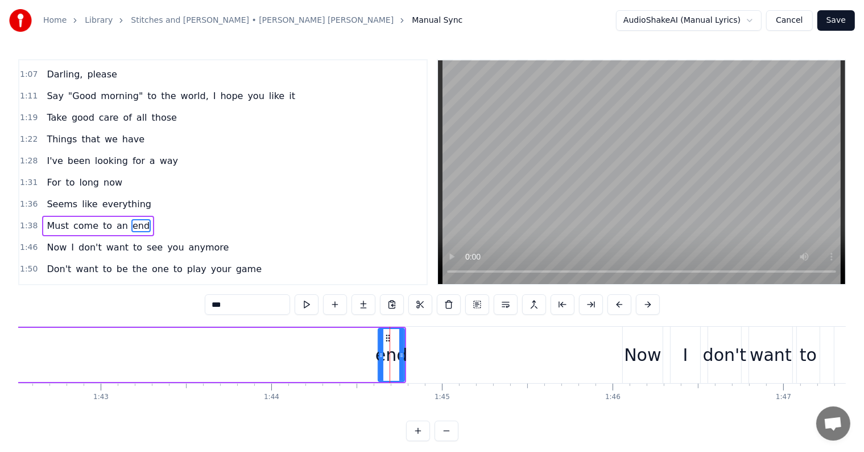
scroll to position [296, 0]
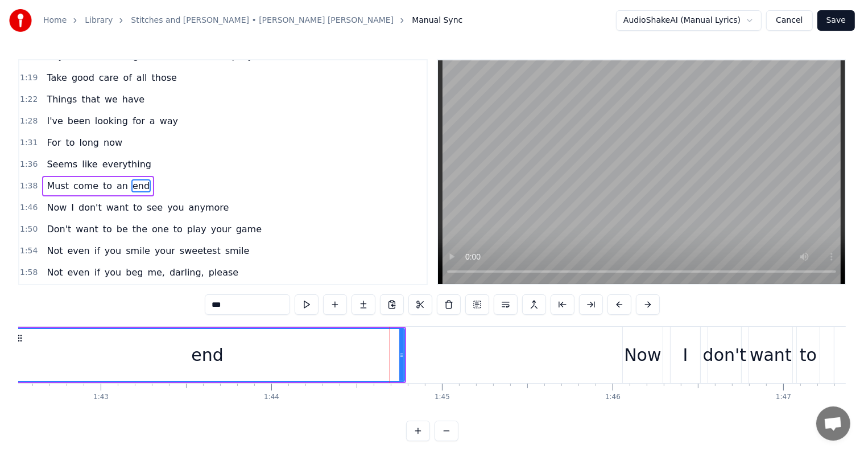
drag, startPoint x: 380, startPoint y: 341, endPoint x: 0, endPoint y: 339, distance: 379.6
click at [0, 339] on div "Home Library Stitches and Burns • Fra Lippo Lippi Manual Sync AudioShakeAI (Man…" at bounding box center [432, 220] width 864 height 441
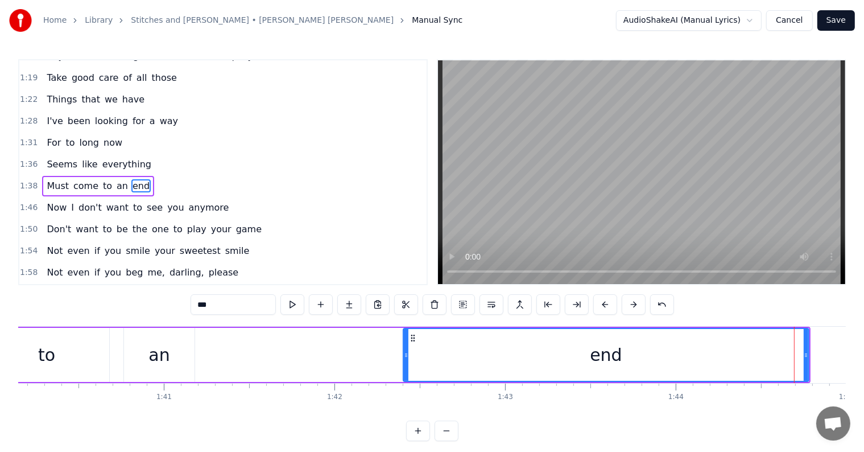
scroll to position [0, 17024]
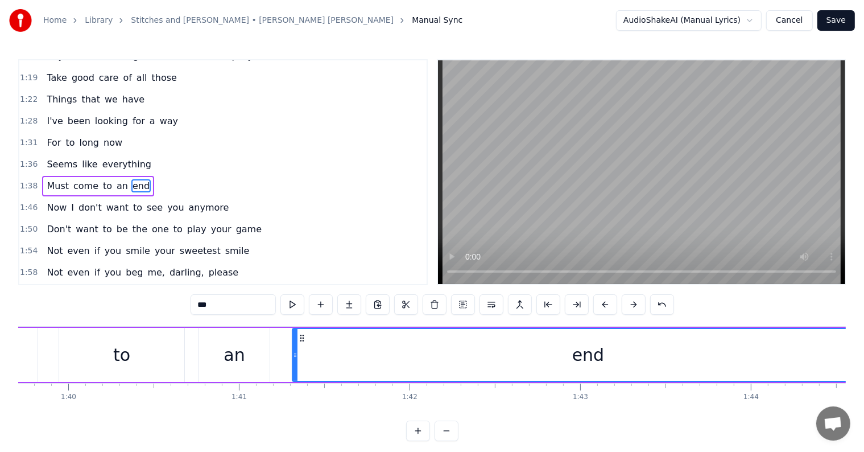
drag, startPoint x: 480, startPoint y: 367, endPoint x: 294, endPoint y: 343, distance: 187.7
click at [294, 343] on div at bounding box center [295, 355] width 5 height 52
click at [277, 337] on div "Must come to an end" at bounding box center [366, 355] width 1040 height 56
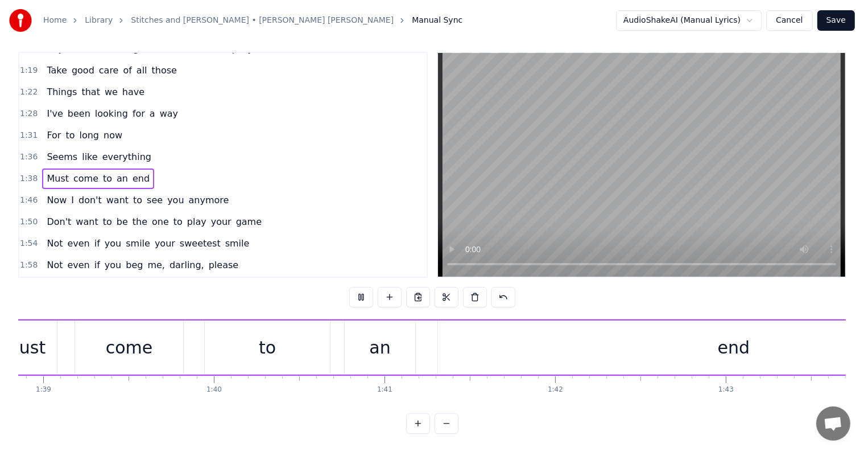
scroll to position [0, 16830]
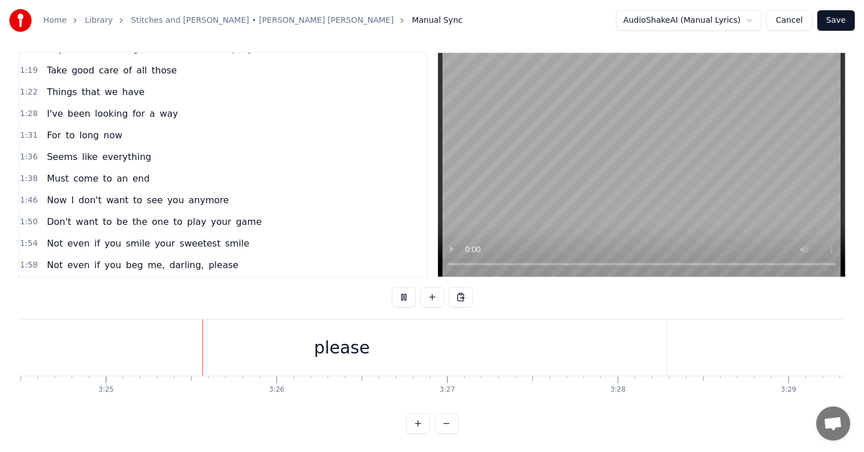
scroll to position [0, 34935]
click at [832, 24] on button "Save" at bounding box center [837, 20] width 38 height 20
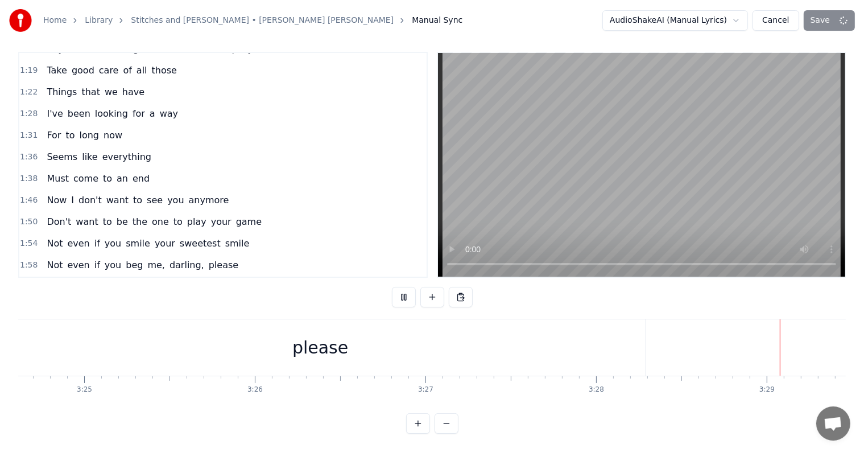
scroll to position [1, 0]
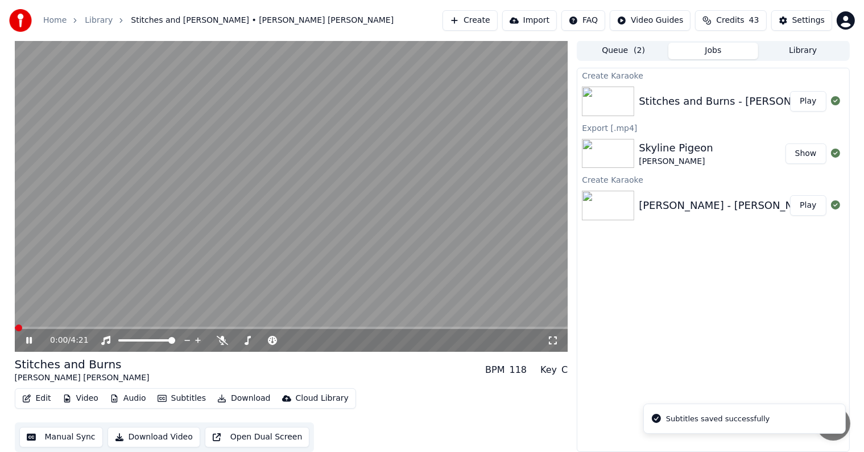
click at [29, 339] on icon at bounding box center [37, 340] width 27 height 9
click at [813, 23] on div "Settings" at bounding box center [809, 20] width 32 height 11
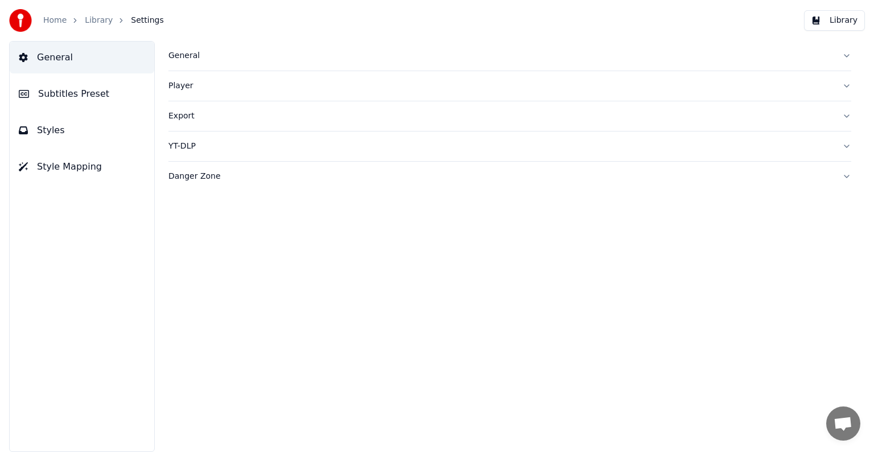
click at [36, 89] on button "Subtitles Preset" at bounding box center [82, 94] width 145 height 32
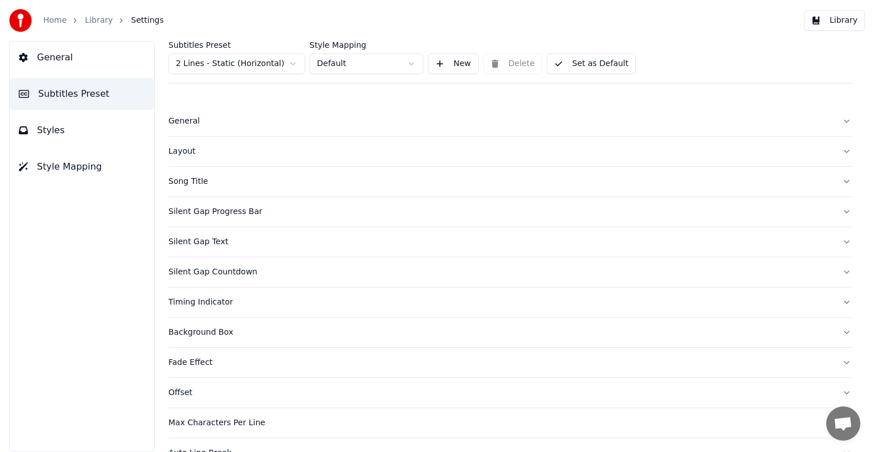
click at [225, 63] on html "Home Library Settings Library General Subtitles Preset Styles Style Mapping Sub…" at bounding box center [437, 226] width 874 height 452
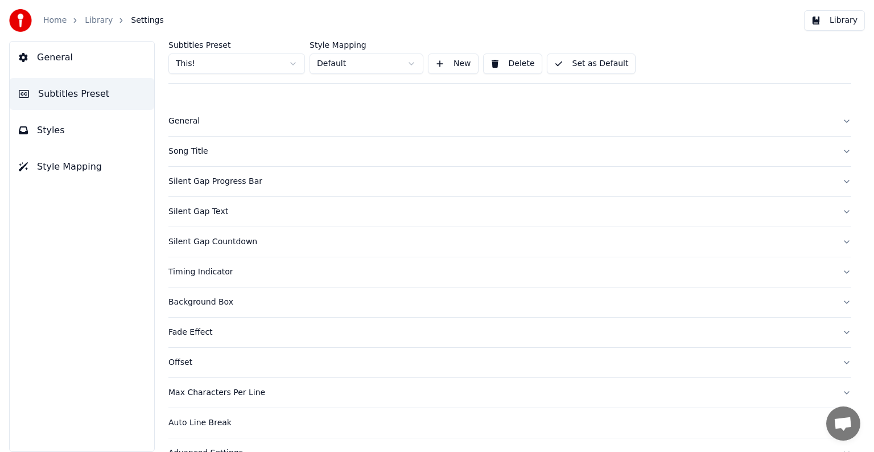
click at [189, 149] on div "Song Title" at bounding box center [500, 151] width 665 height 11
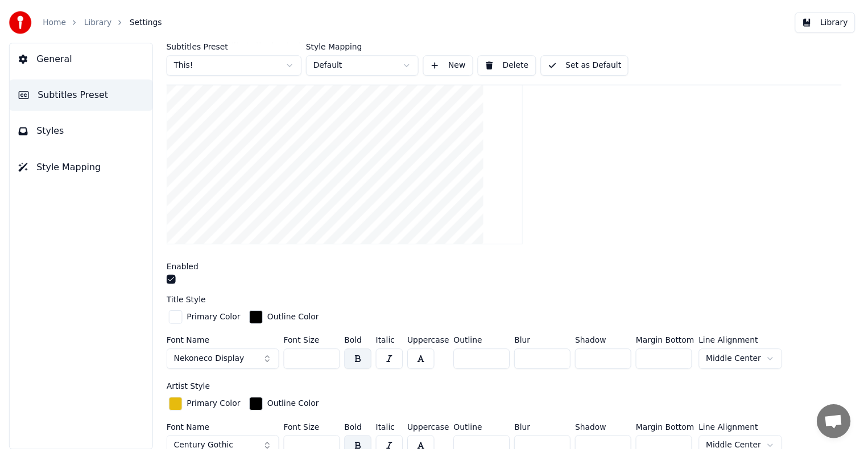
scroll to position [171, 0]
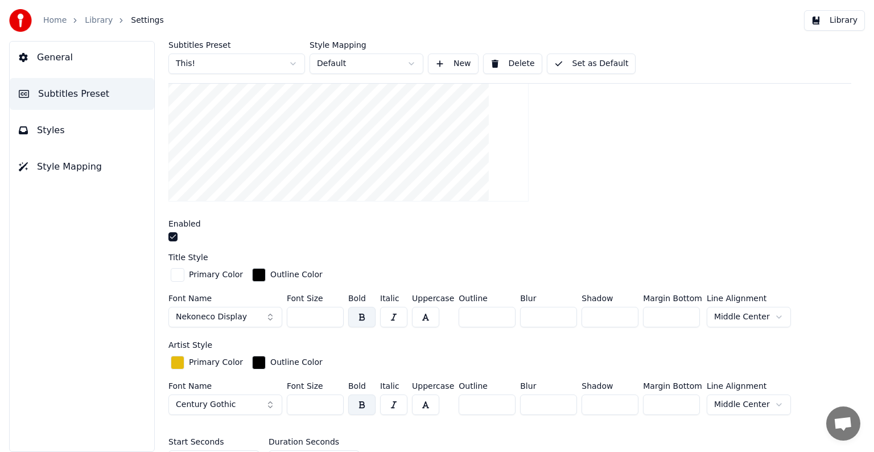
drag, startPoint x: 295, startPoint y: 316, endPoint x: 328, endPoint y: 319, distance: 32.5
click at [328, 319] on input "***" at bounding box center [315, 317] width 57 height 20
type input "***"
click at [597, 57] on button "Set as Default" at bounding box center [591, 63] width 89 height 20
click at [93, 15] on link "Library" at bounding box center [99, 20] width 28 height 11
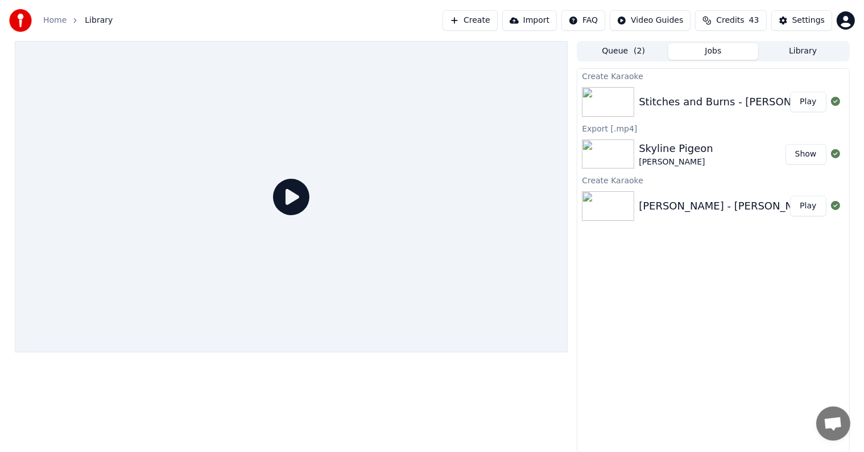
click at [808, 100] on button "Play" at bounding box center [809, 102] width 36 height 20
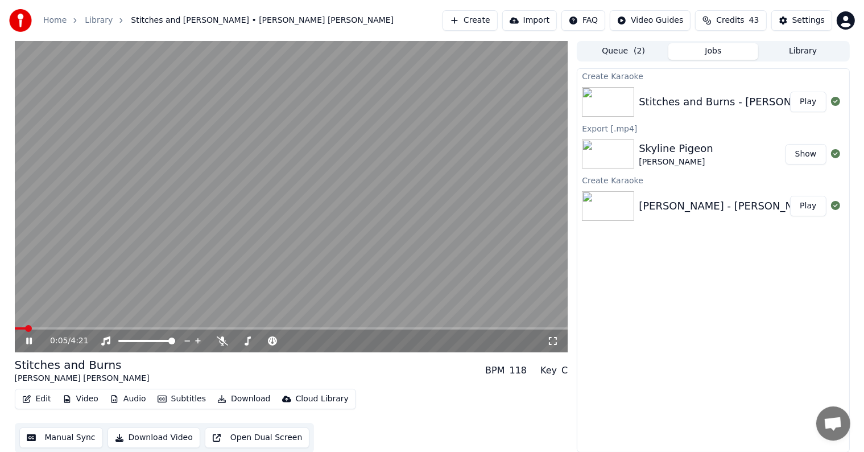
click at [26, 340] on icon at bounding box center [37, 340] width 27 height 9
click at [236, 398] on button "Download" at bounding box center [244, 399] width 63 height 16
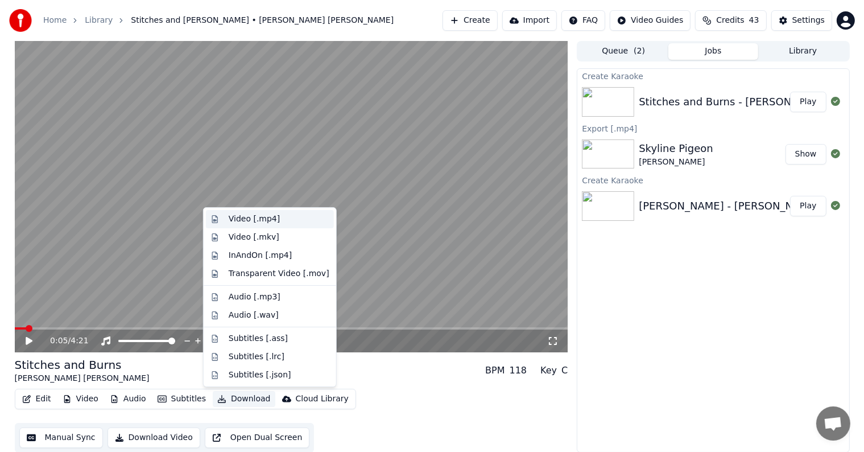
click at [259, 218] on div "Video [.mp4]" at bounding box center [254, 218] width 51 height 11
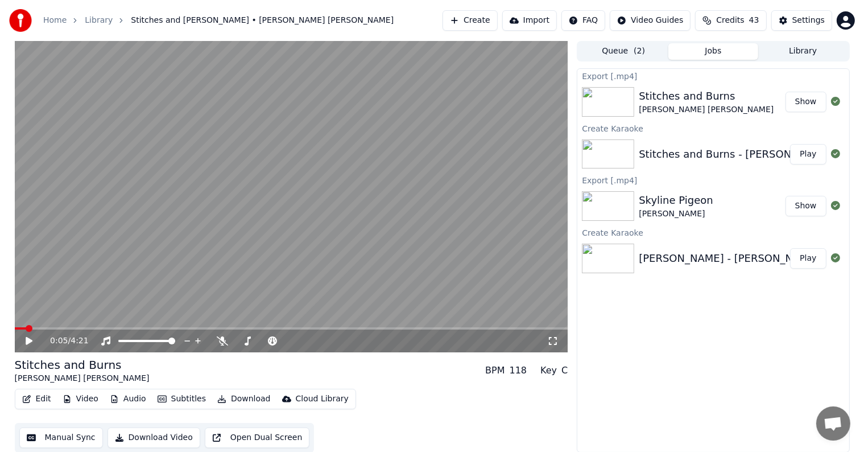
click at [265, 150] on video at bounding box center [292, 196] width 554 height 311
click at [32, 340] on icon at bounding box center [37, 340] width 27 height 9
